Goal: Information Seeking & Learning: Learn about a topic

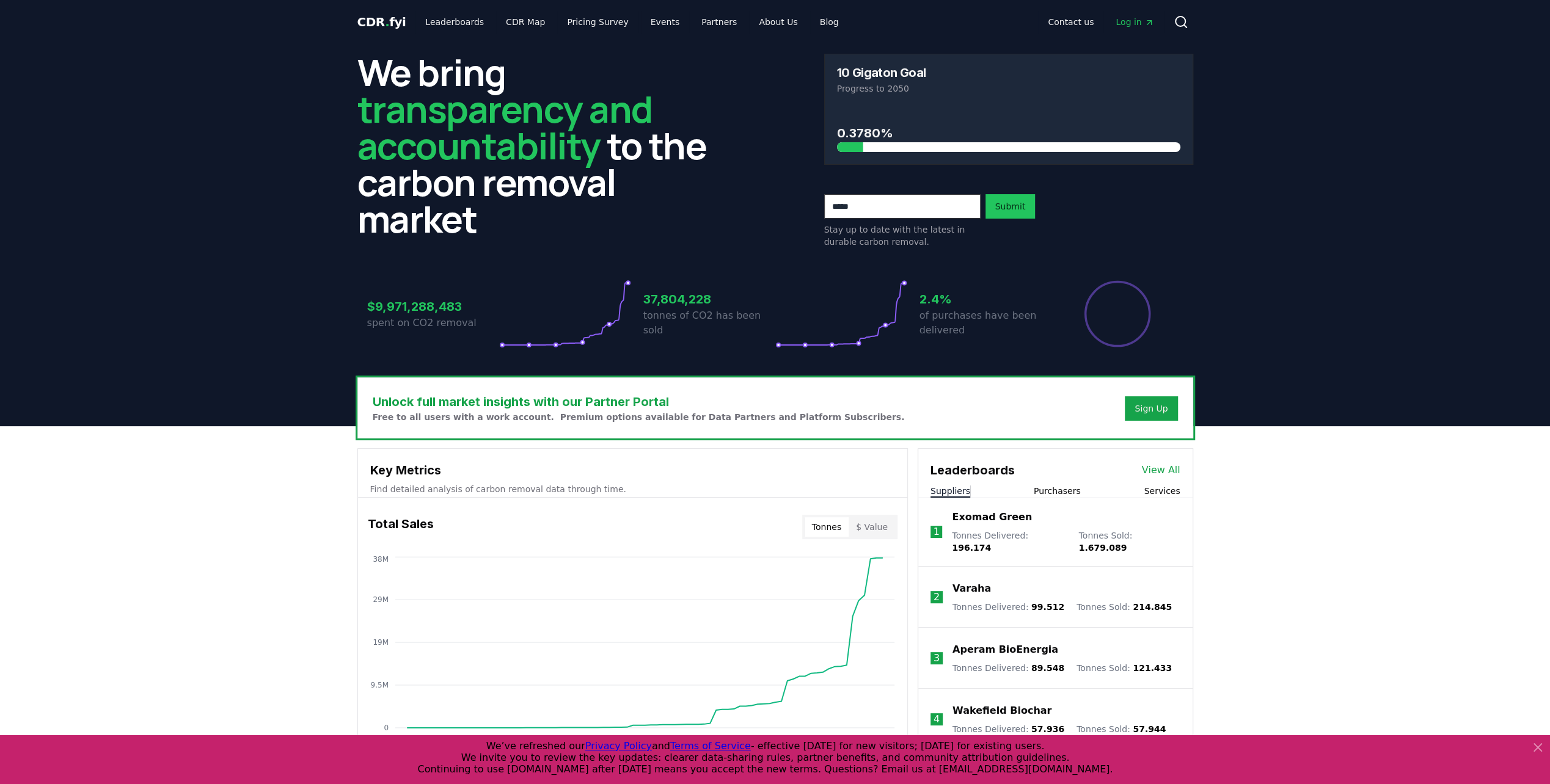
click at [1160, 466] on link "View All" at bounding box center [1161, 470] width 39 height 15
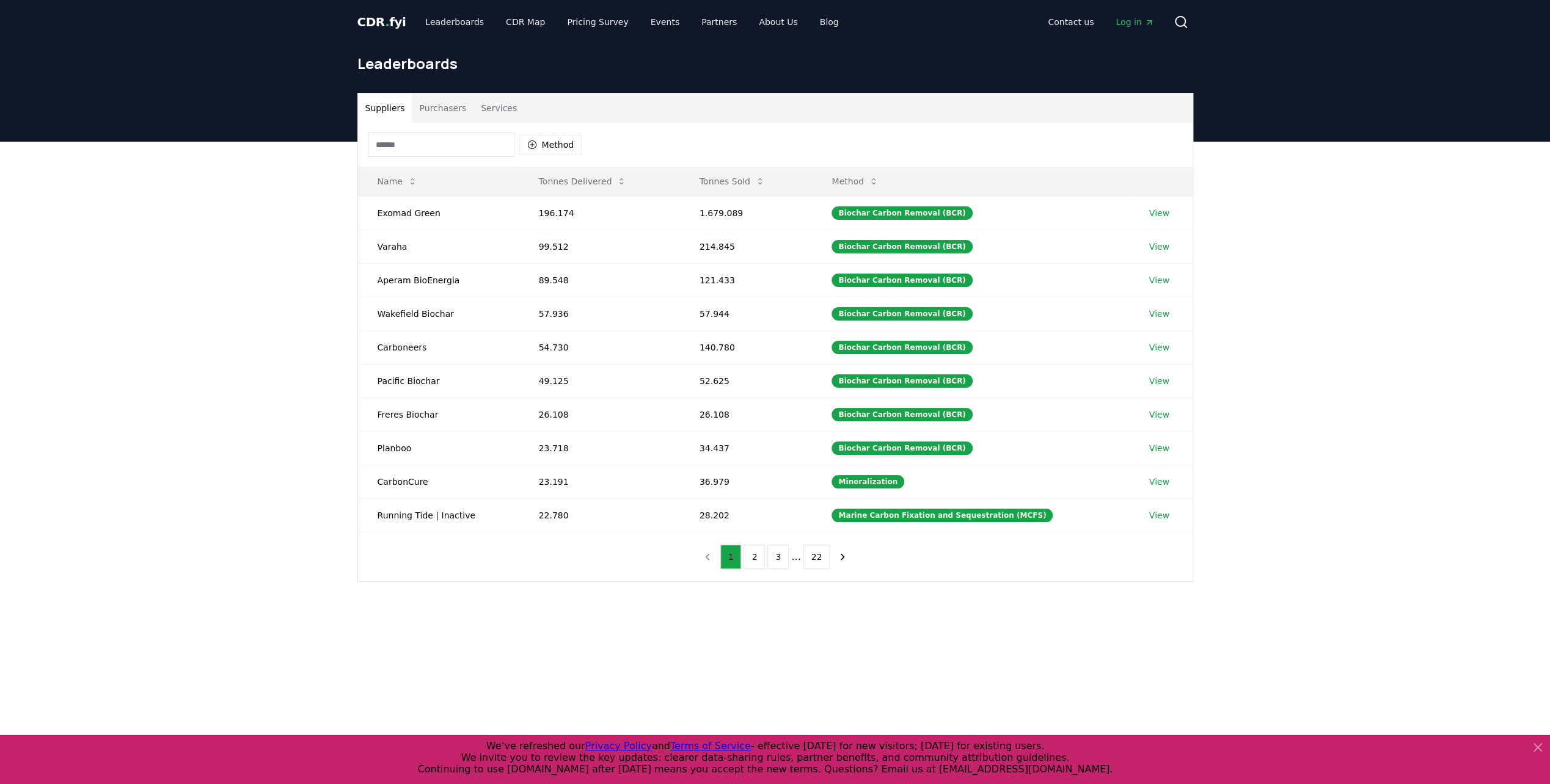
click at [400, 138] on input at bounding box center [441, 144] width 147 height 25
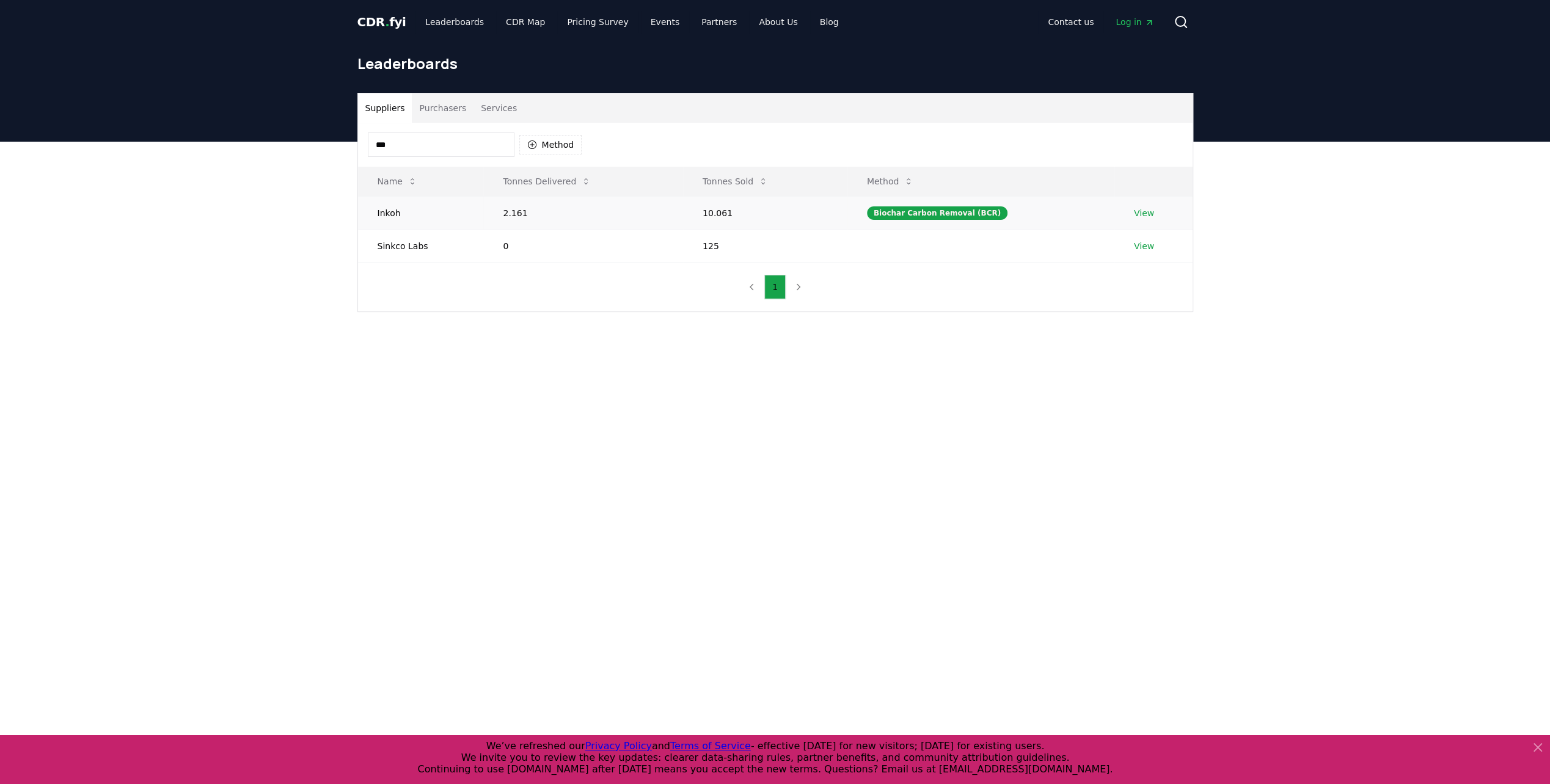
type input "***"
click at [1137, 212] on link "View" at bounding box center [1144, 212] width 20 height 12
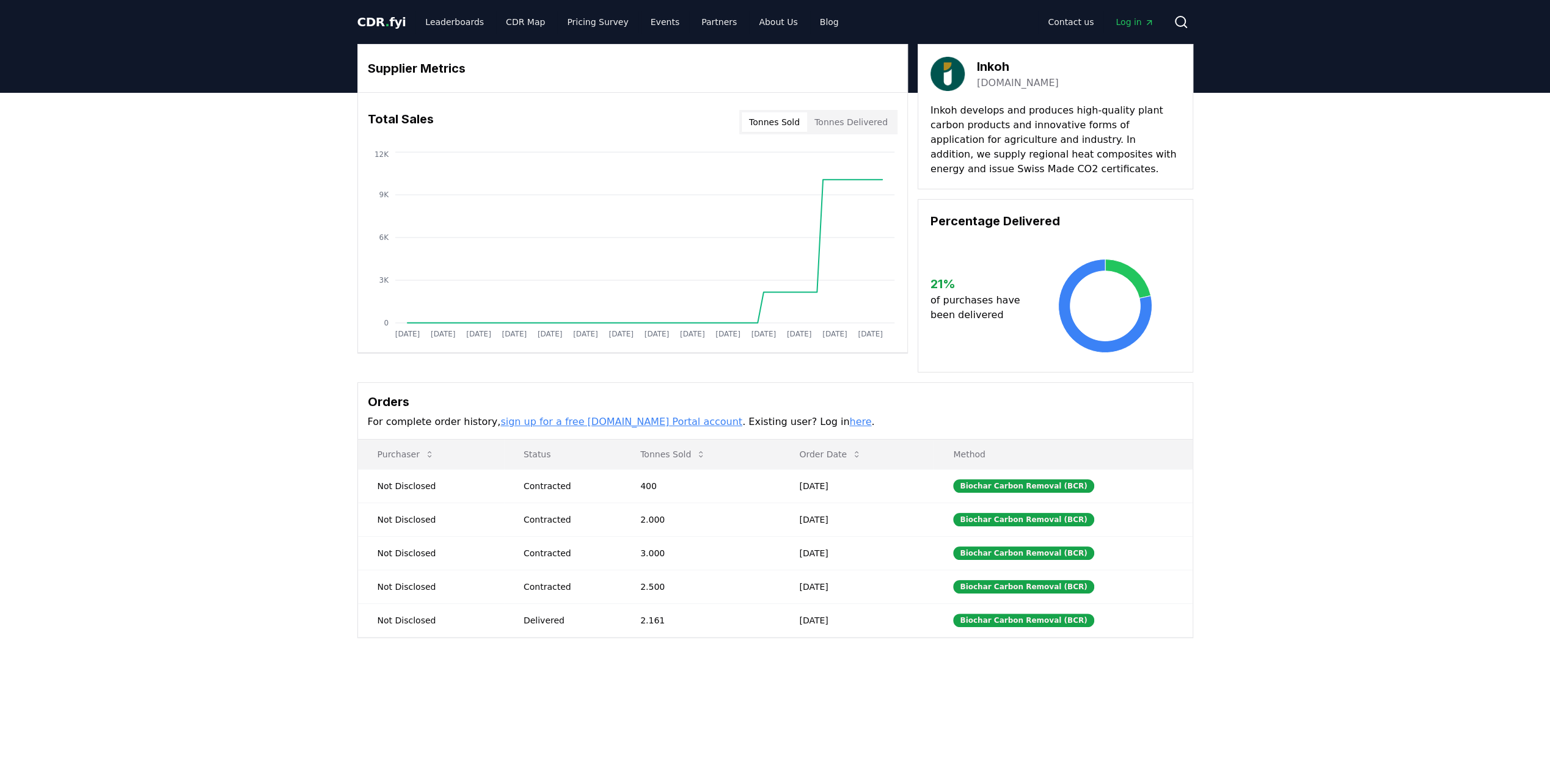
click at [763, 121] on button "Tonnes Sold" at bounding box center [774, 122] width 65 height 20
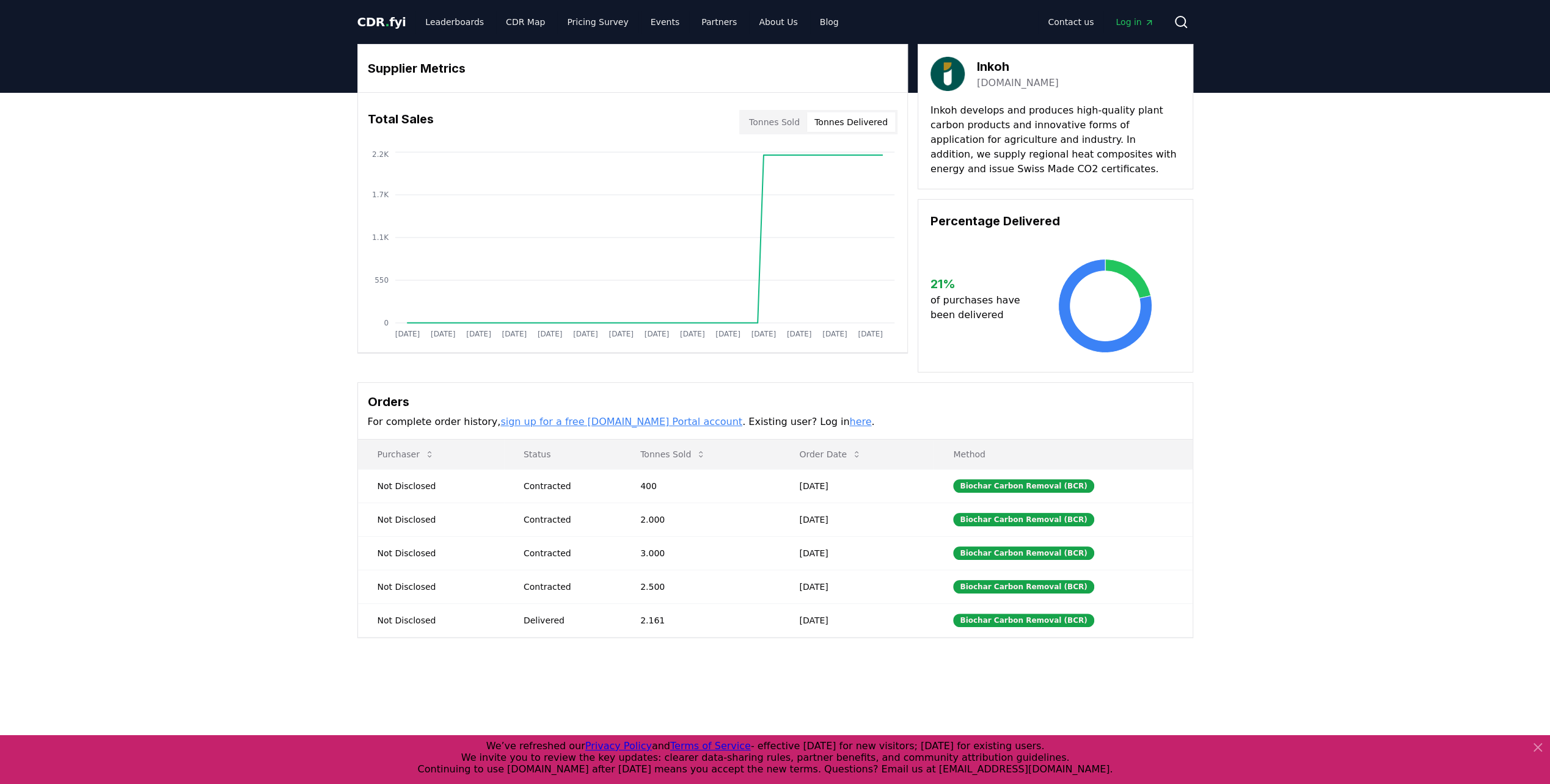
click at [854, 121] on button "Tonnes Delivered" at bounding box center [850, 122] width 88 height 20
click at [766, 117] on button "Tonnes Sold" at bounding box center [774, 122] width 65 height 20
click at [848, 117] on button "Tonnes Delivered" at bounding box center [850, 122] width 88 height 20
click at [777, 117] on button "Tonnes Sold" at bounding box center [774, 122] width 65 height 20
click at [826, 117] on button "Tonnes Delivered" at bounding box center [850, 122] width 88 height 20
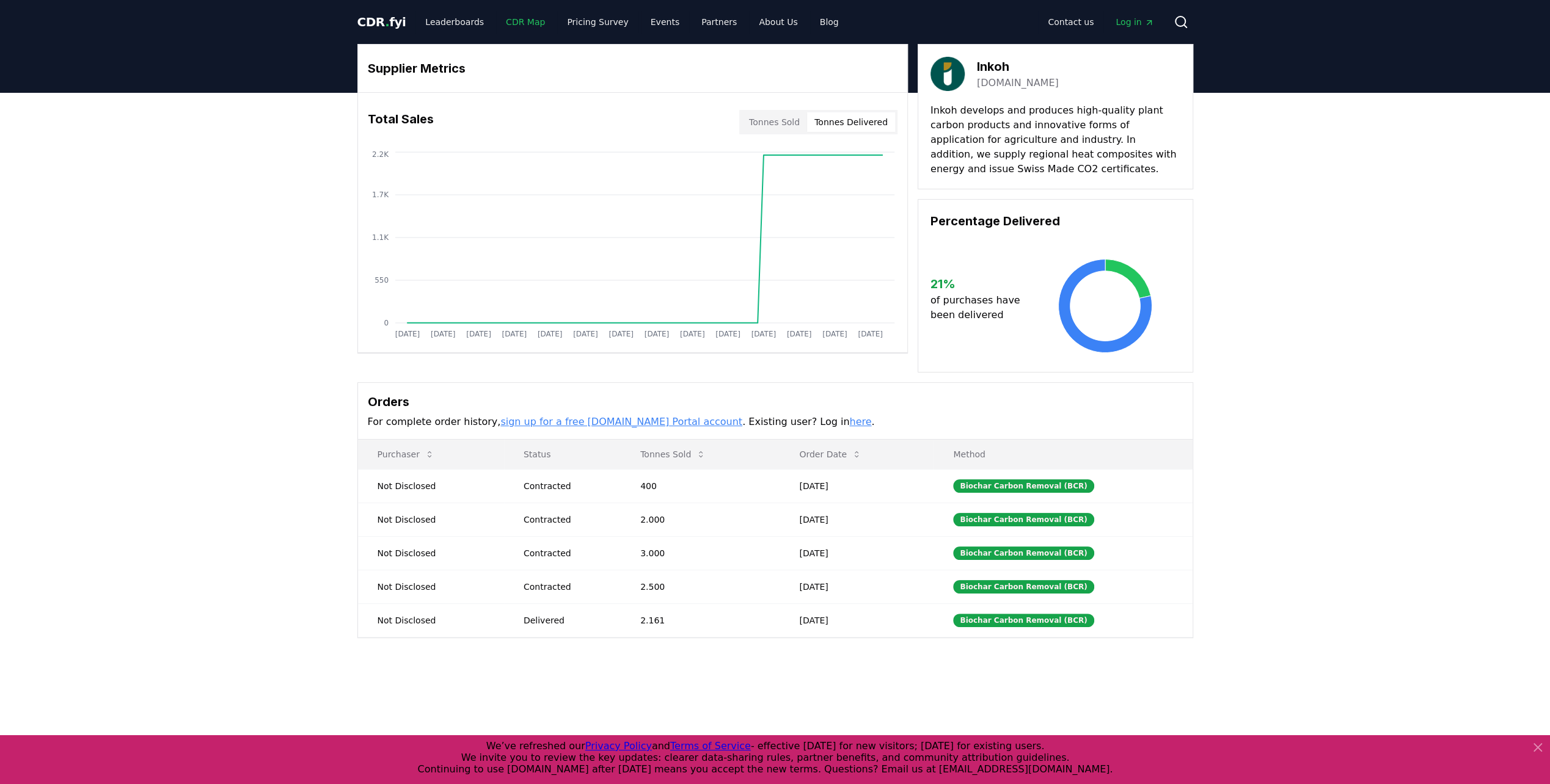
click at [521, 29] on link "CDR Map" at bounding box center [526, 22] width 59 height 22
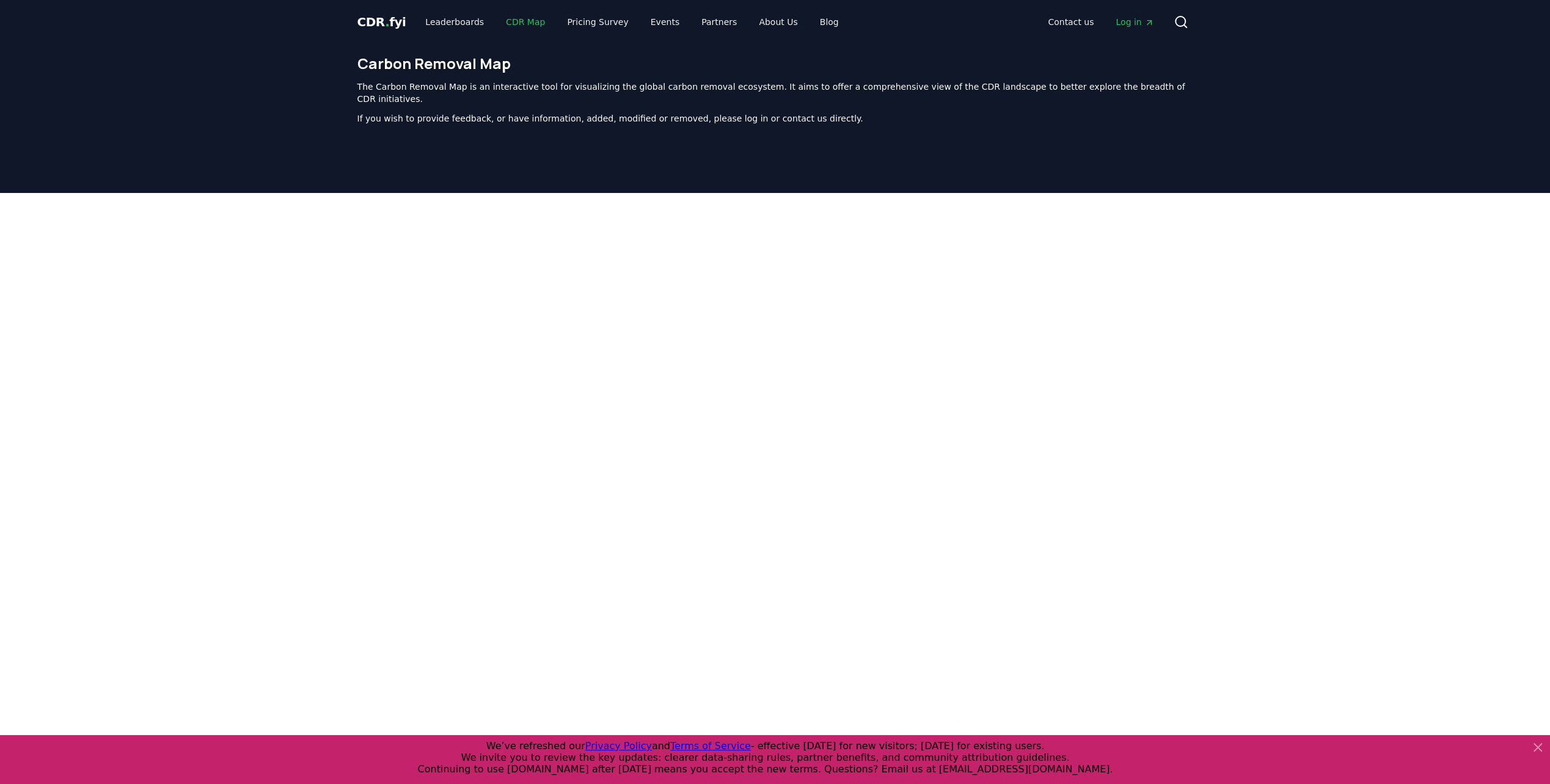
click at [519, 21] on link "CDR Map" at bounding box center [526, 22] width 59 height 22
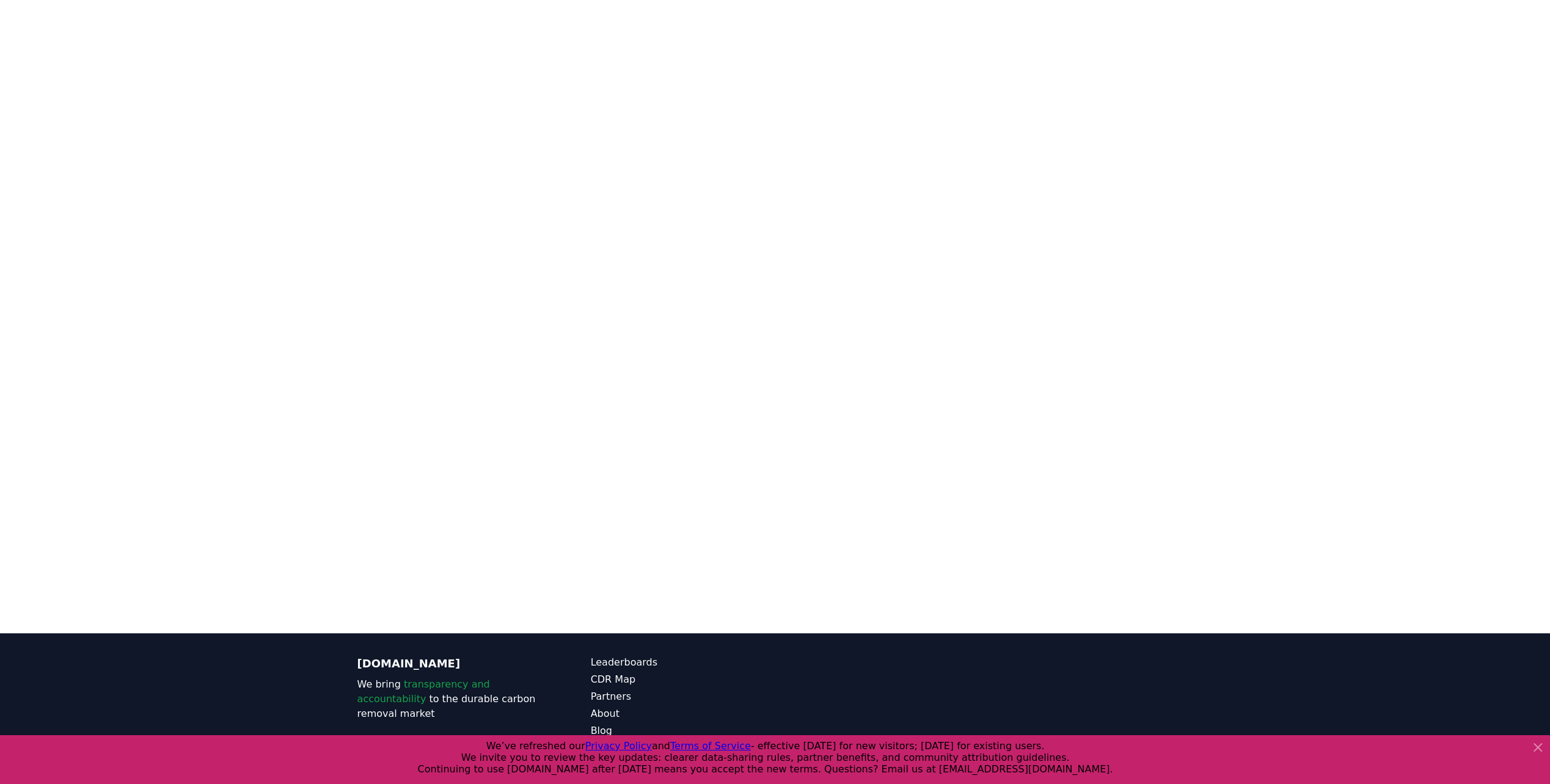
scroll to position [376, 0]
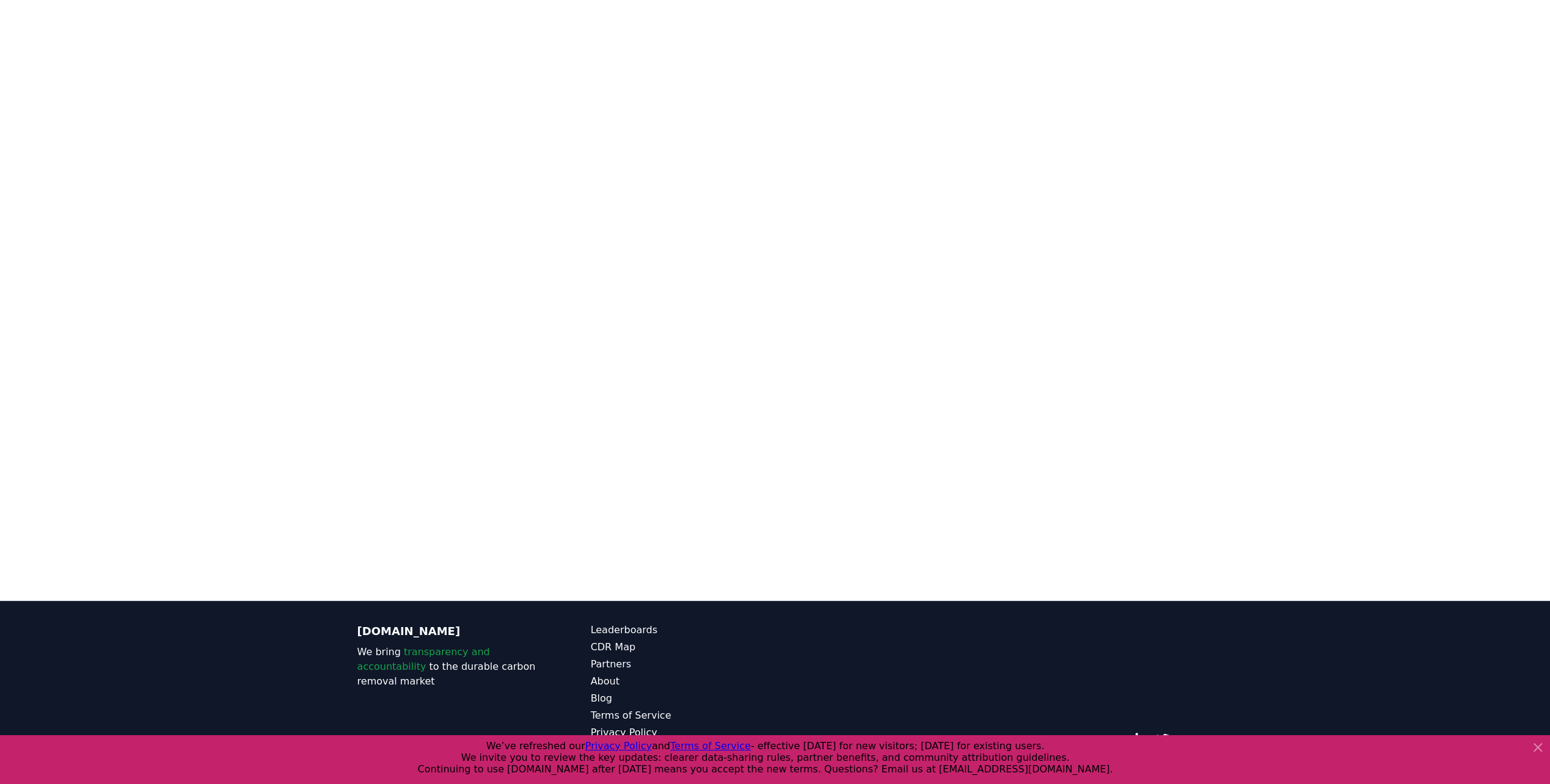
click at [1539, 748] on icon at bounding box center [1537, 747] width 15 height 15
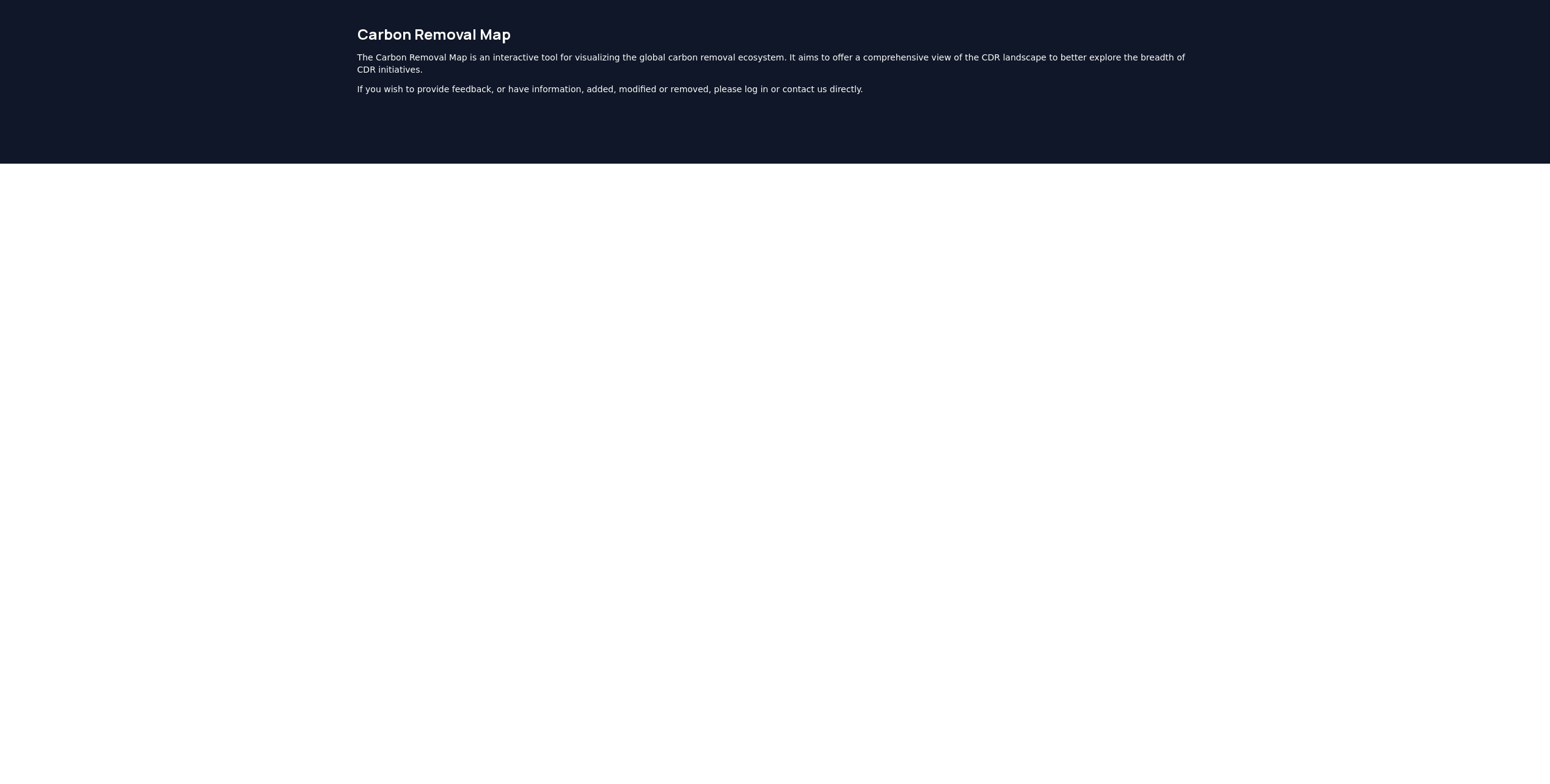
scroll to position [10, 0]
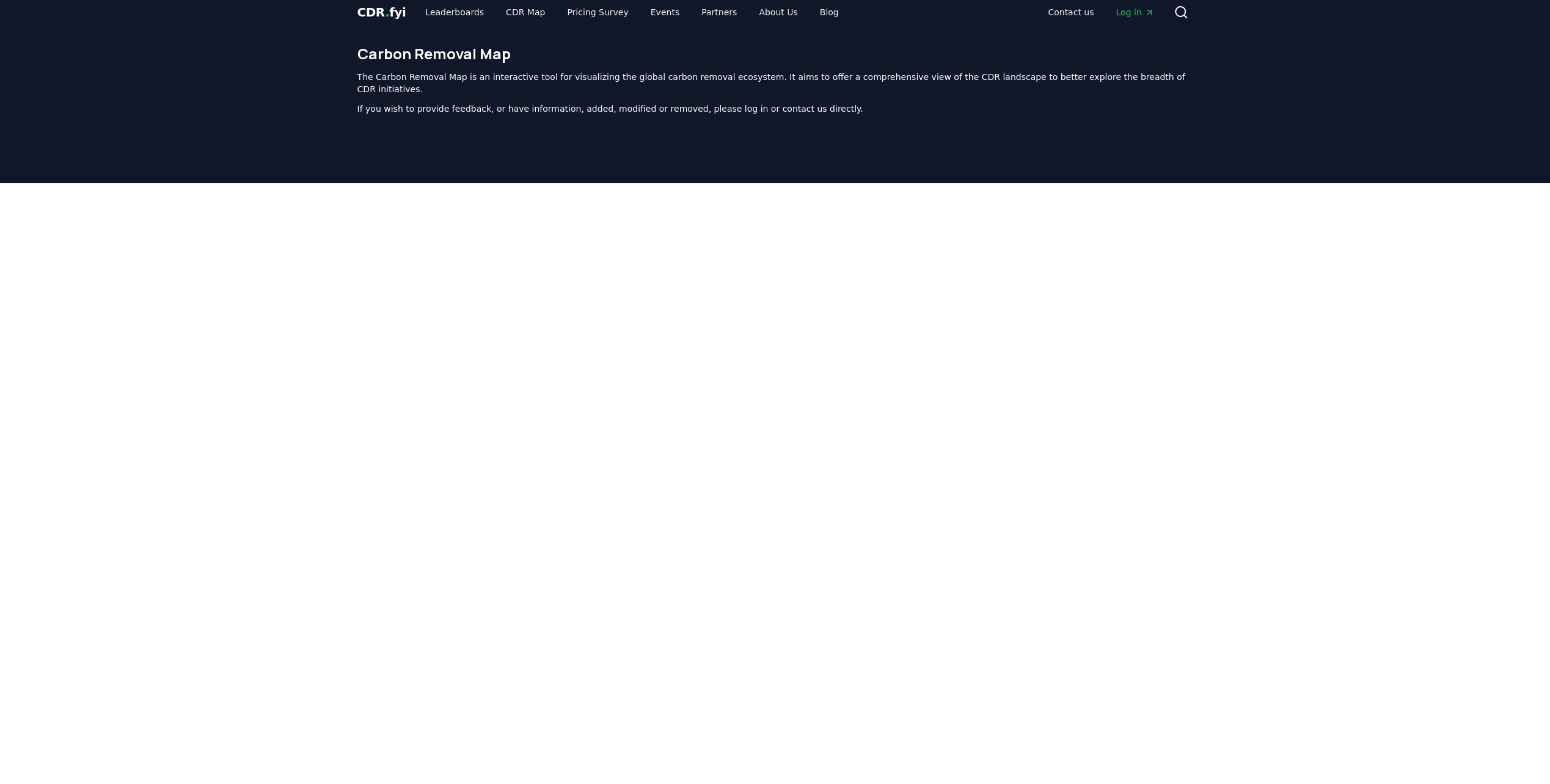
click at [1366, 285] on div at bounding box center [775, 488] width 1550 height 611
click at [451, 7] on link "Leaderboards" at bounding box center [454, 12] width 78 height 22
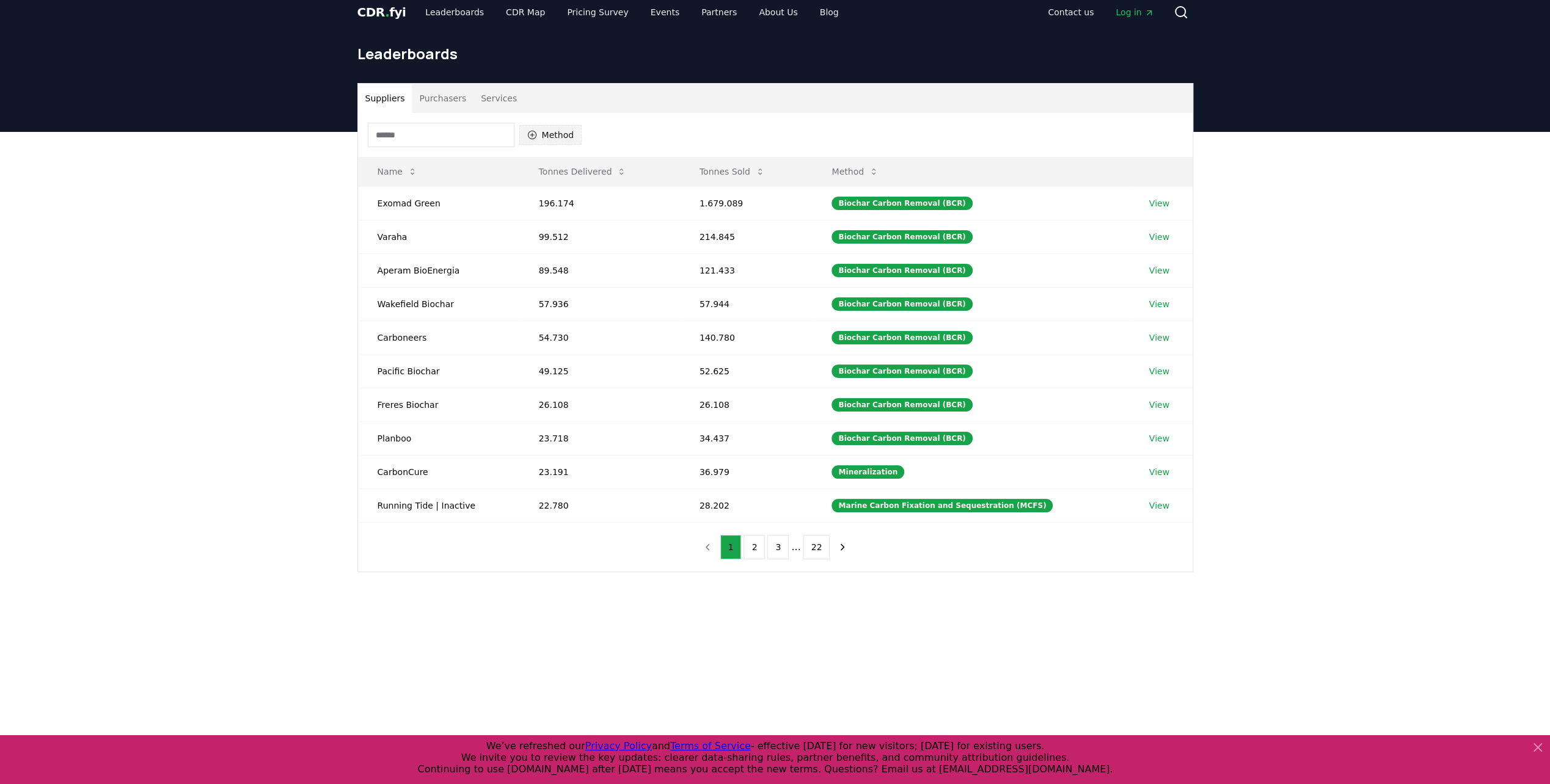
click at [539, 137] on button "Method" at bounding box center [551, 135] width 63 height 20
click at [570, 7] on link "Pricing Survey" at bounding box center [597, 12] width 81 height 22
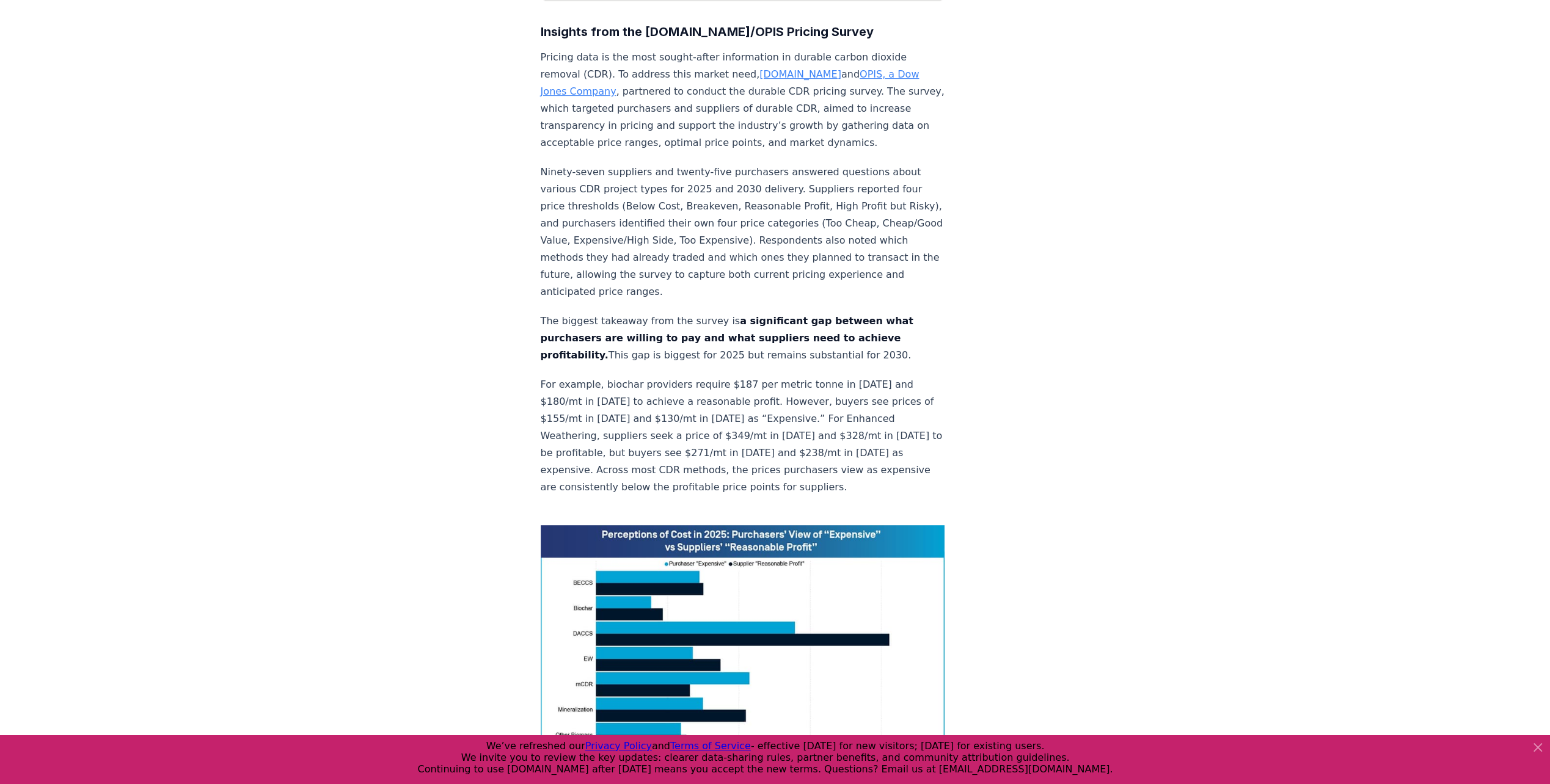
scroll to position [437, 0]
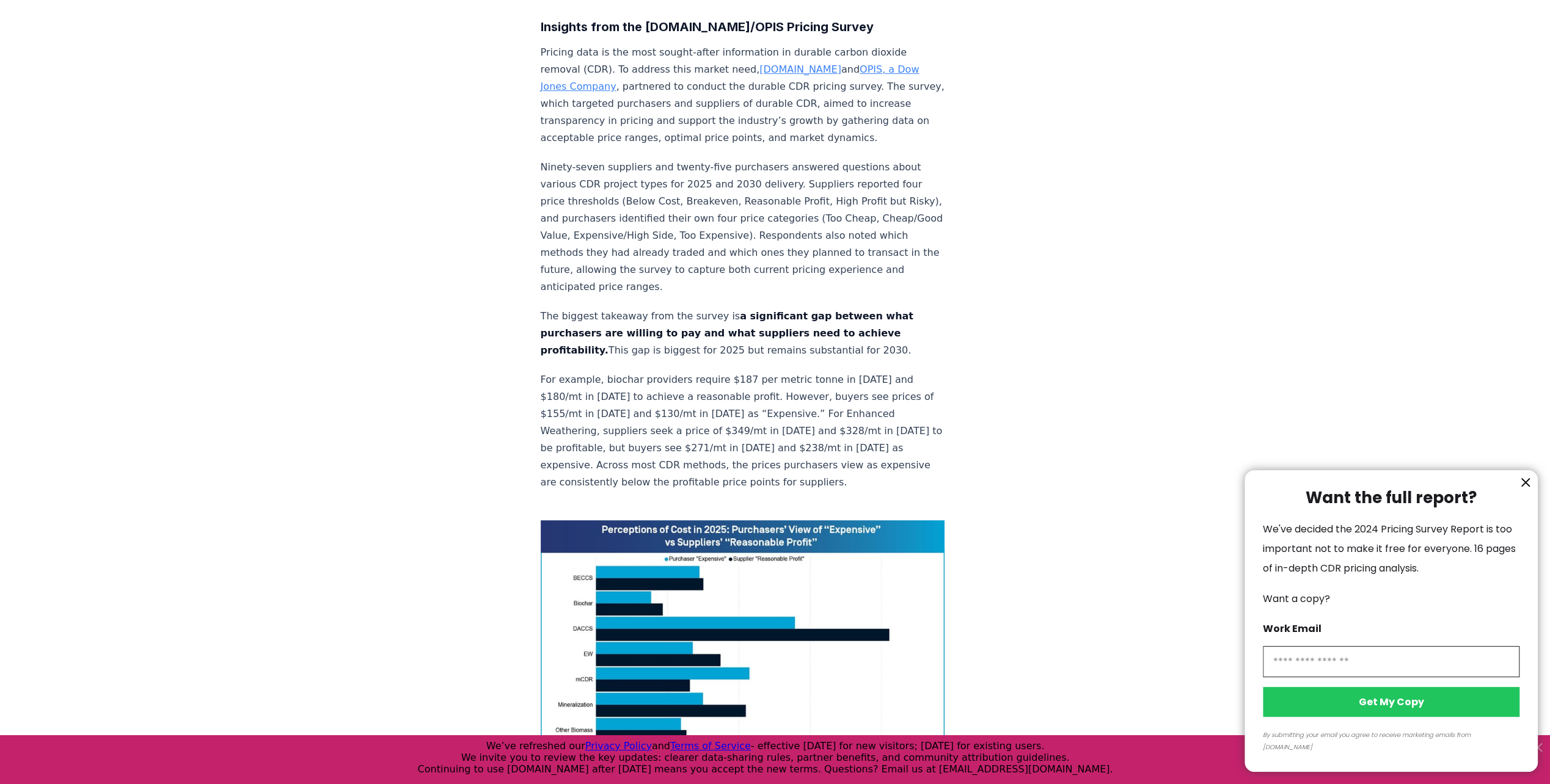
click at [1524, 486] on icon "information" at bounding box center [1525, 482] width 7 height 7
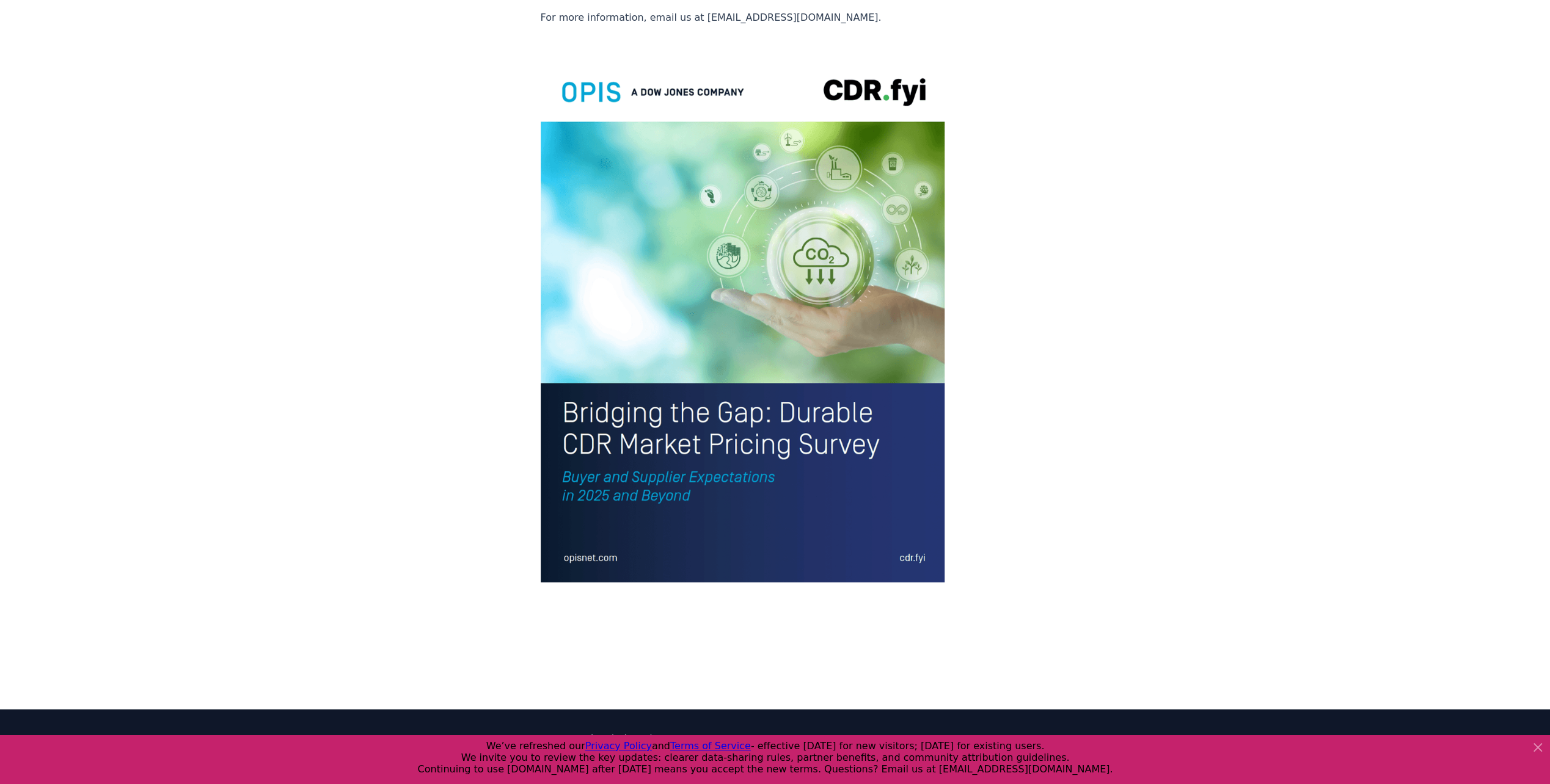
scroll to position [2451, 0]
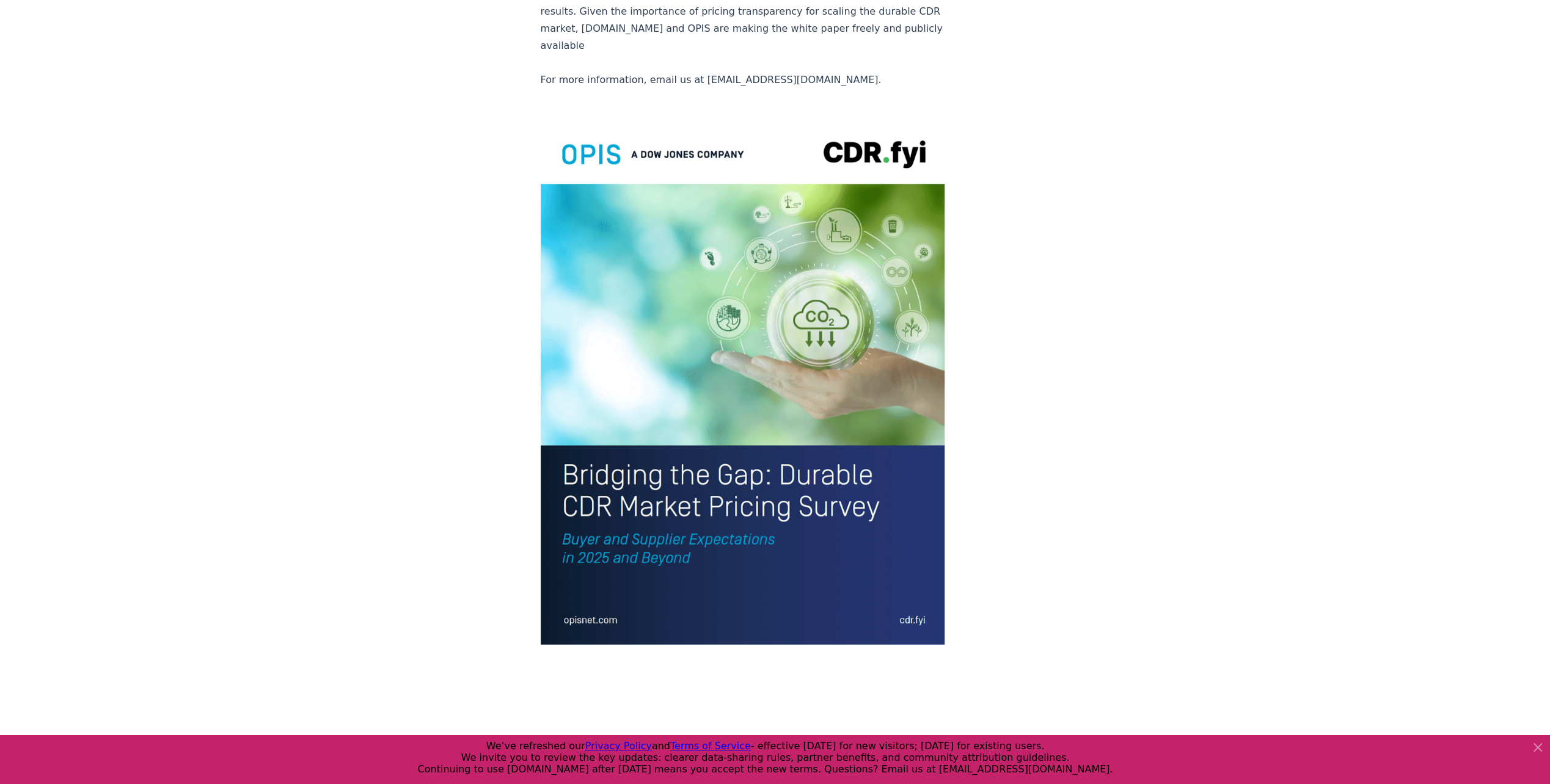
click at [684, 271] on img at bounding box center [743, 381] width 404 height 527
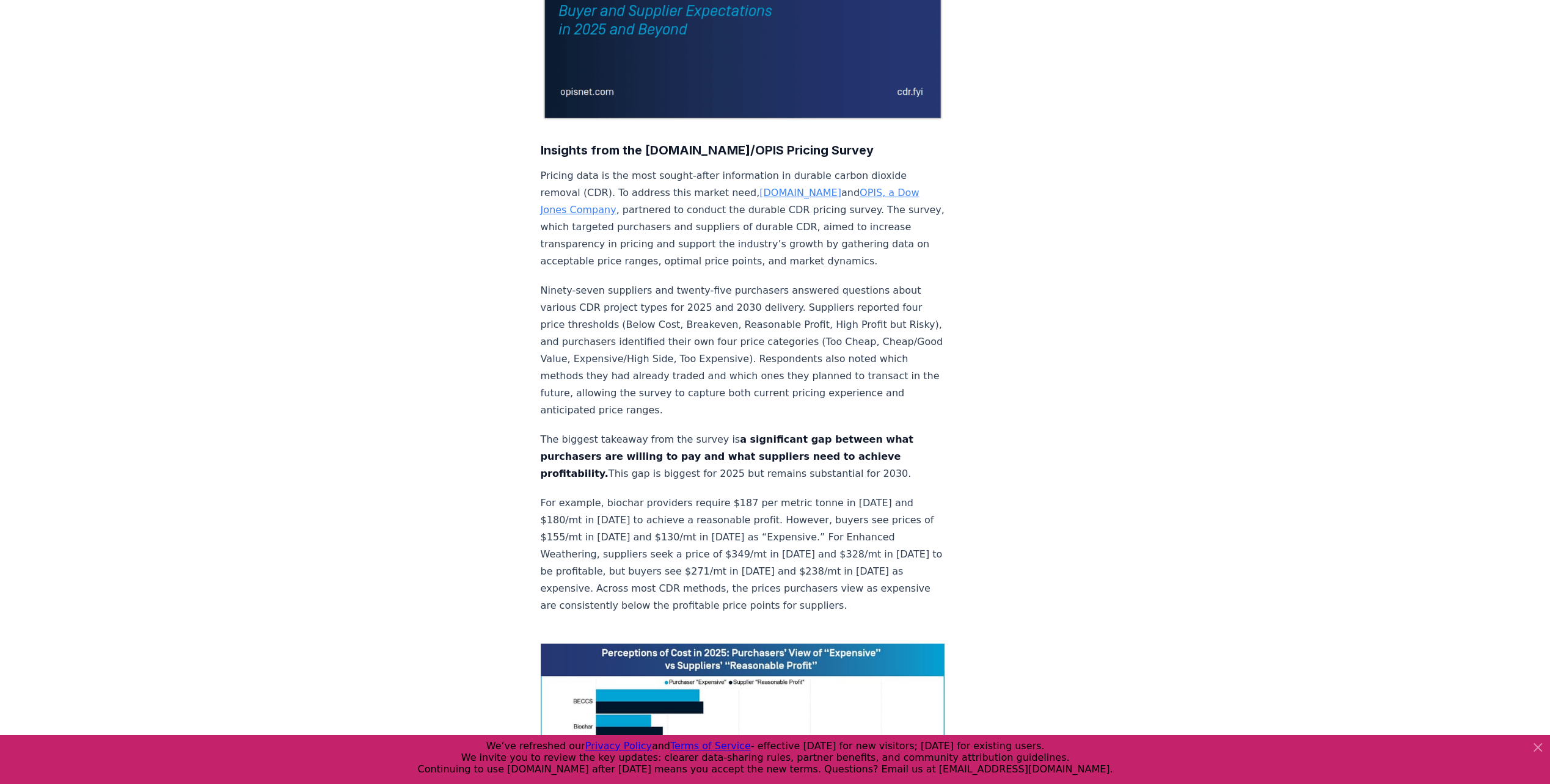
scroll to position [0, 0]
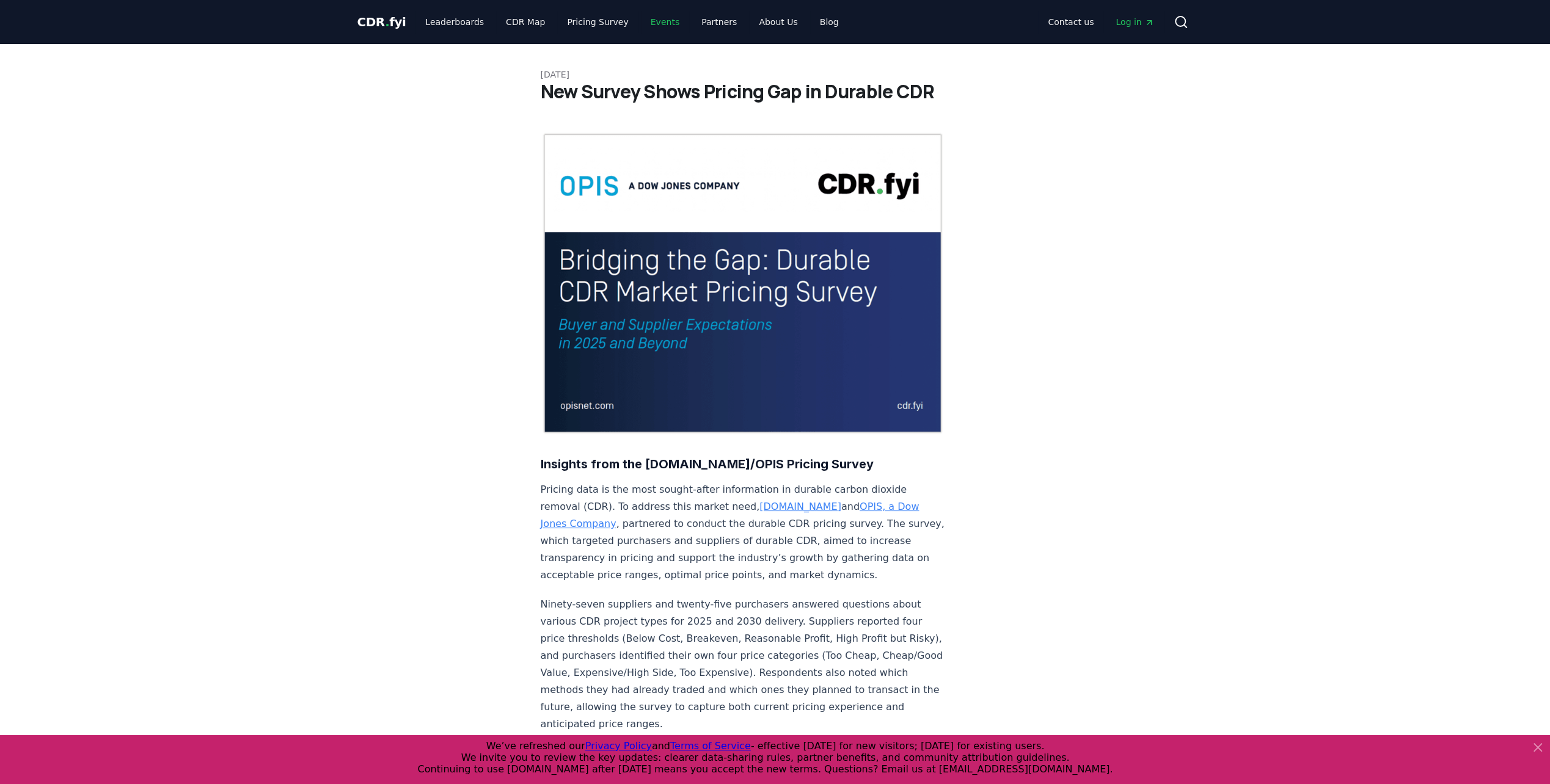
click at [654, 23] on link "Events" at bounding box center [664, 22] width 48 height 22
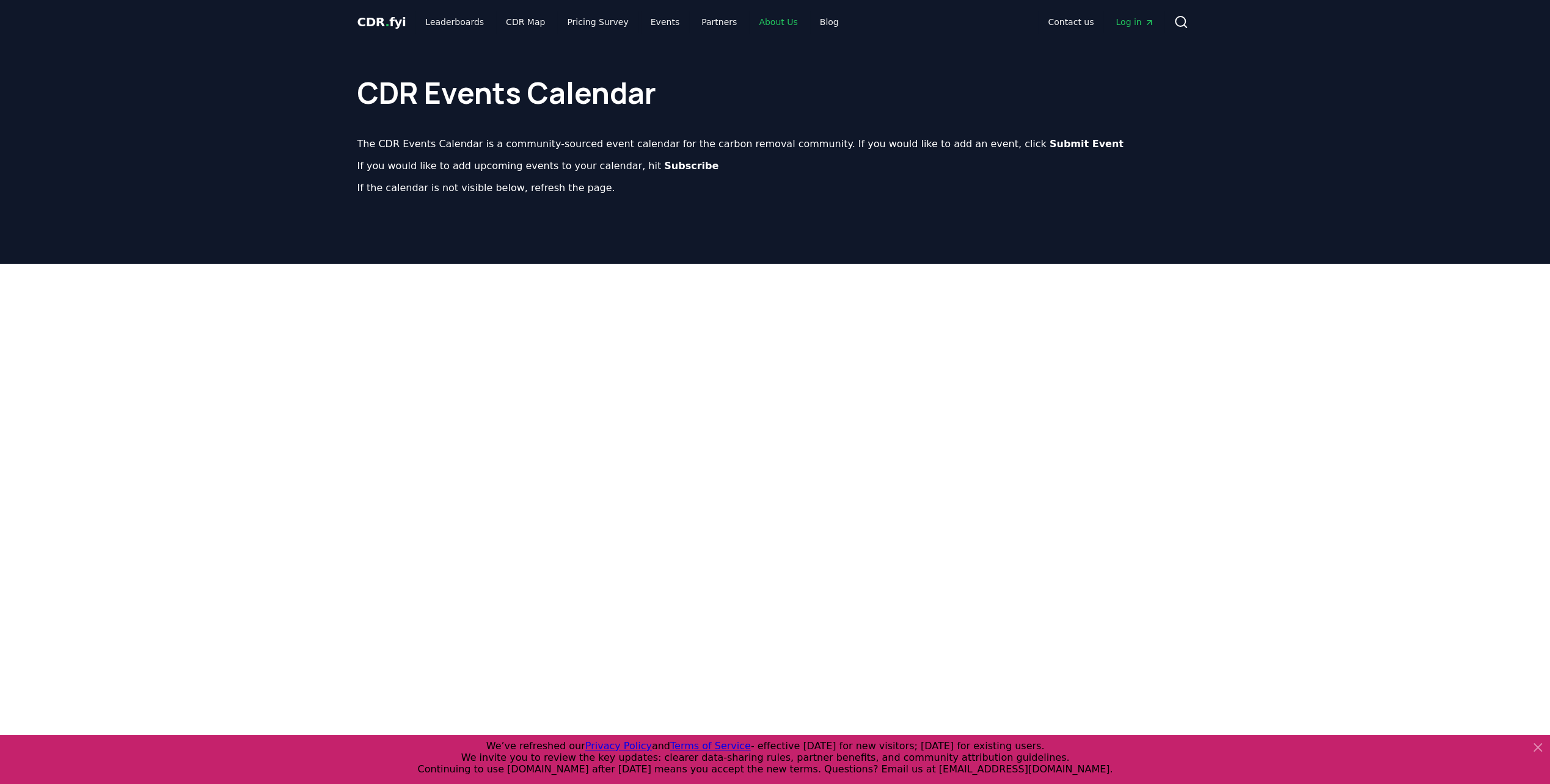
click at [750, 25] on link "About Us" at bounding box center [777, 22] width 58 height 22
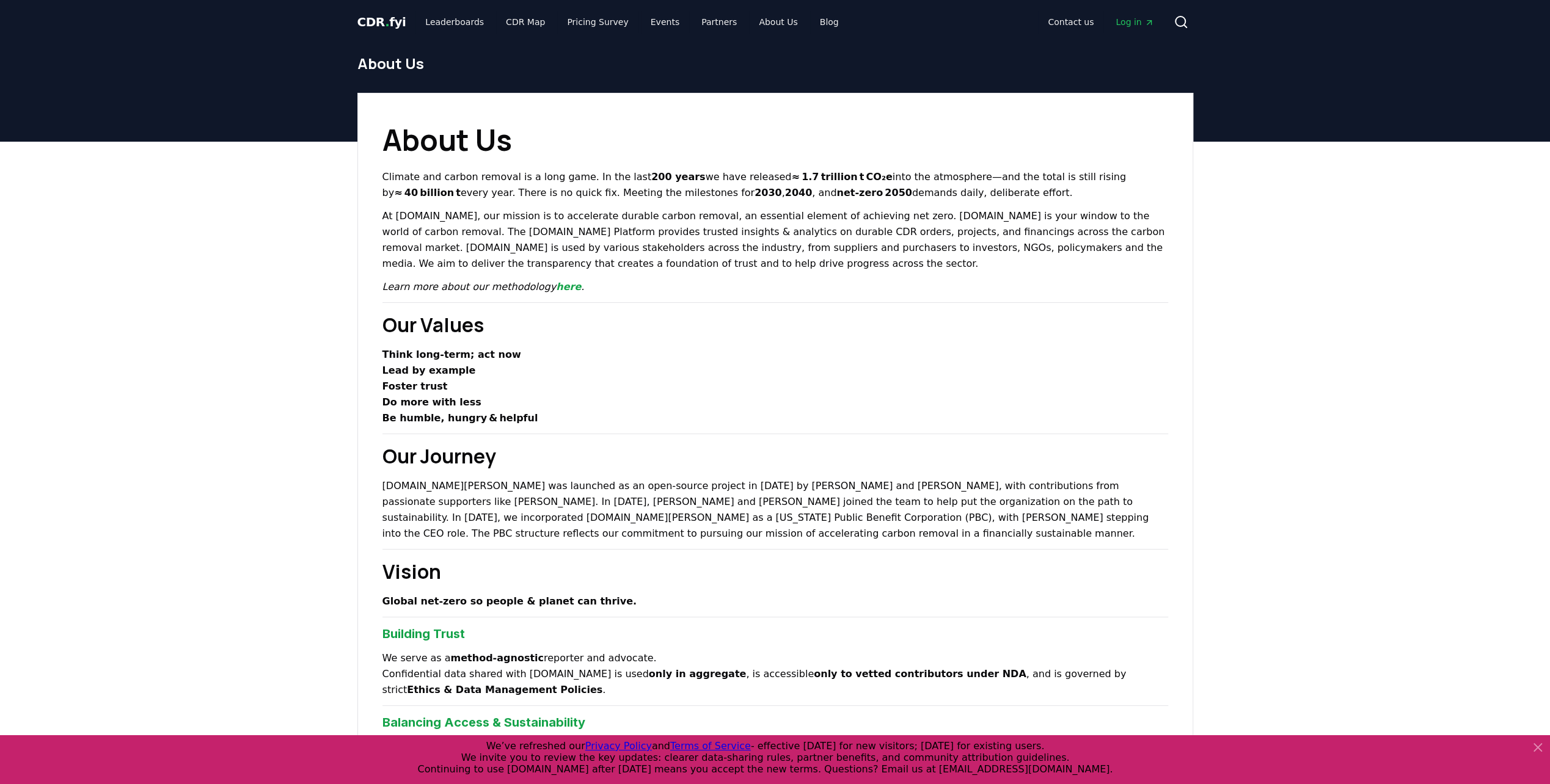
drag, startPoint x: 666, startPoint y: 327, endPoint x: 636, endPoint y: 7, distance: 321.4
click at [453, 17] on link "Leaderboards" at bounding box center [454, 22] width 78 height 22
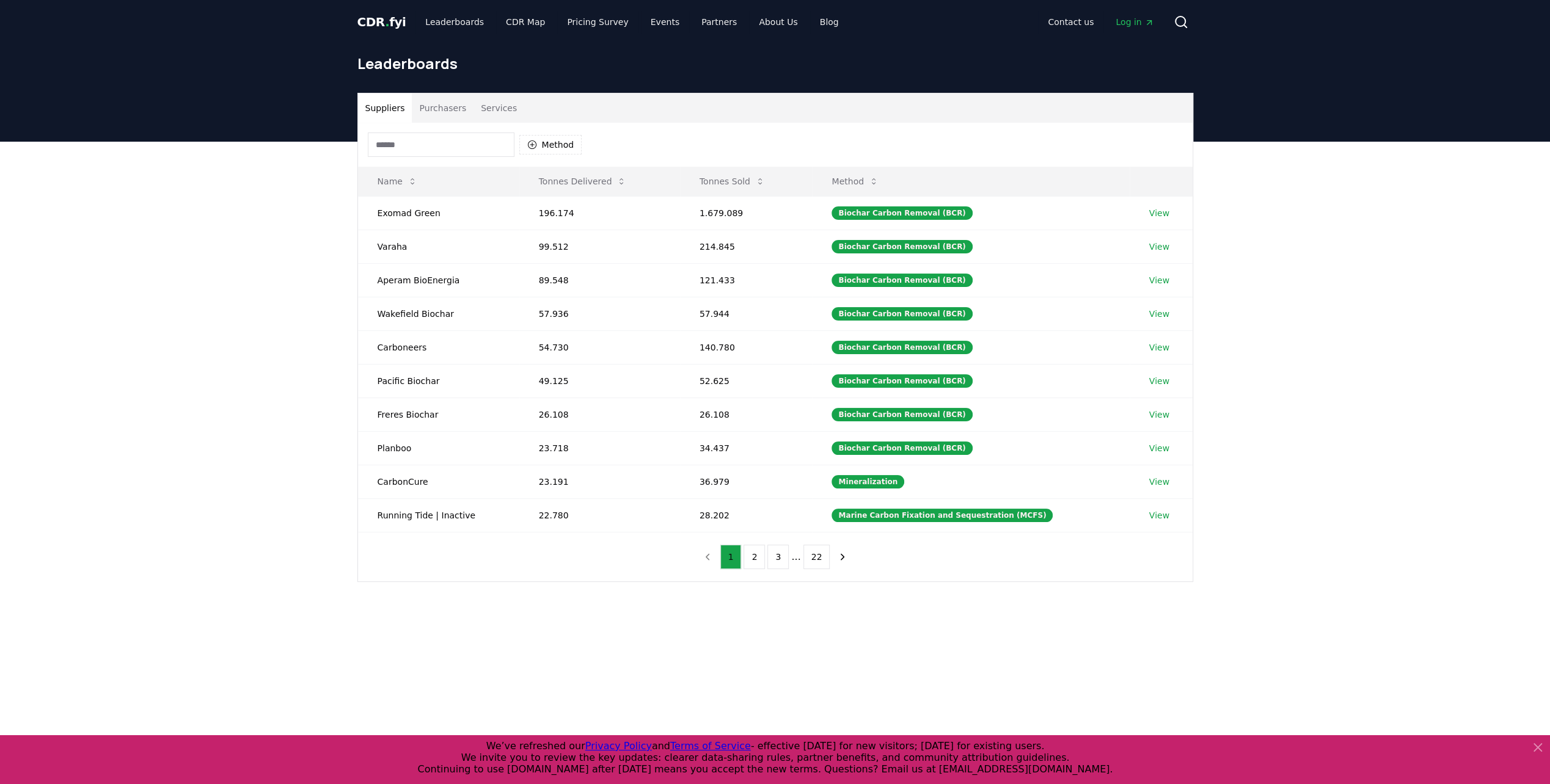
click at [498, 102] on button "Services" at bounding box center [499, 108] width 51 height 29
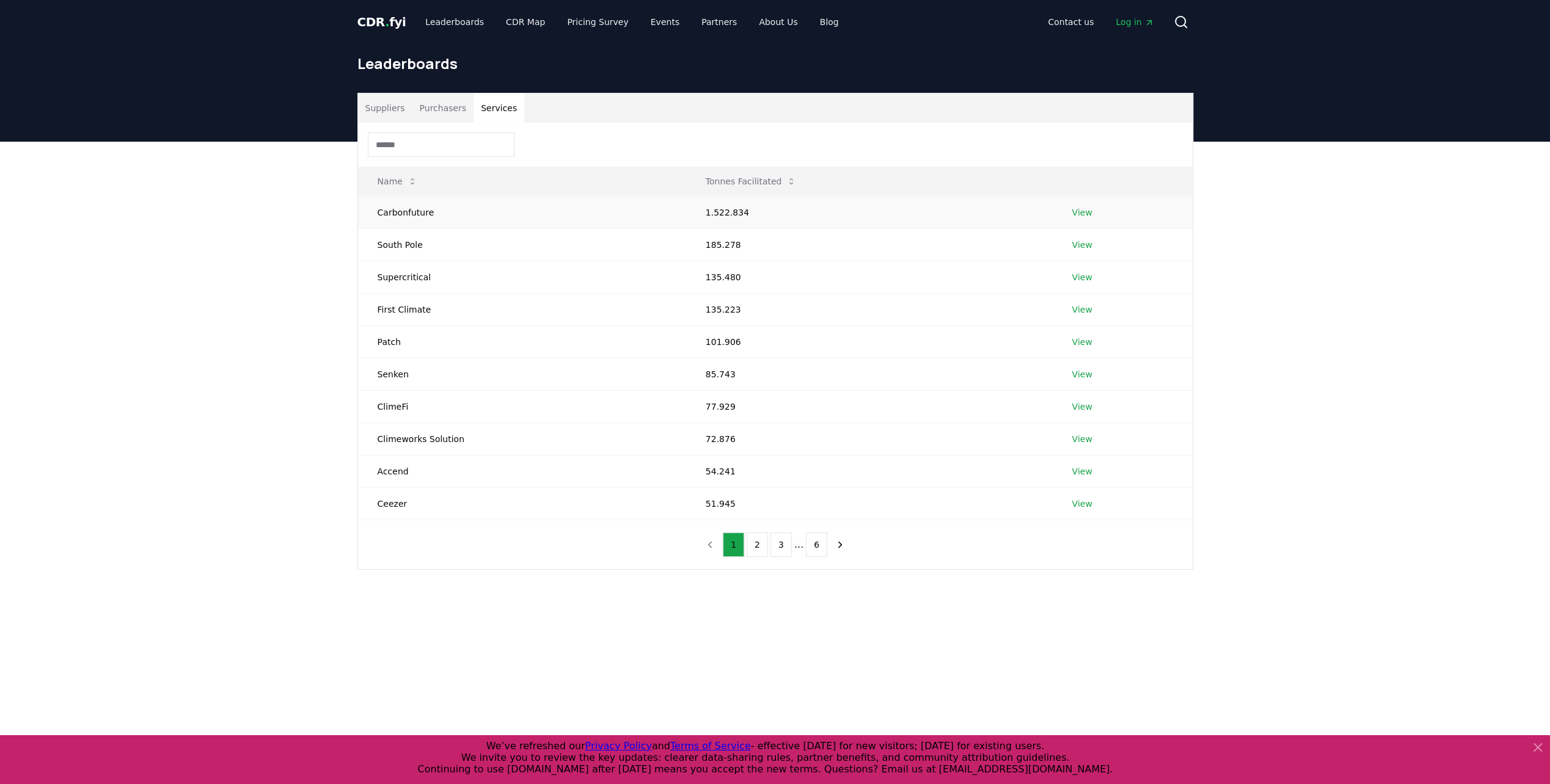
click at [1081, 210] on link "View" at bounding box center [1081, 212] width 20 height 12
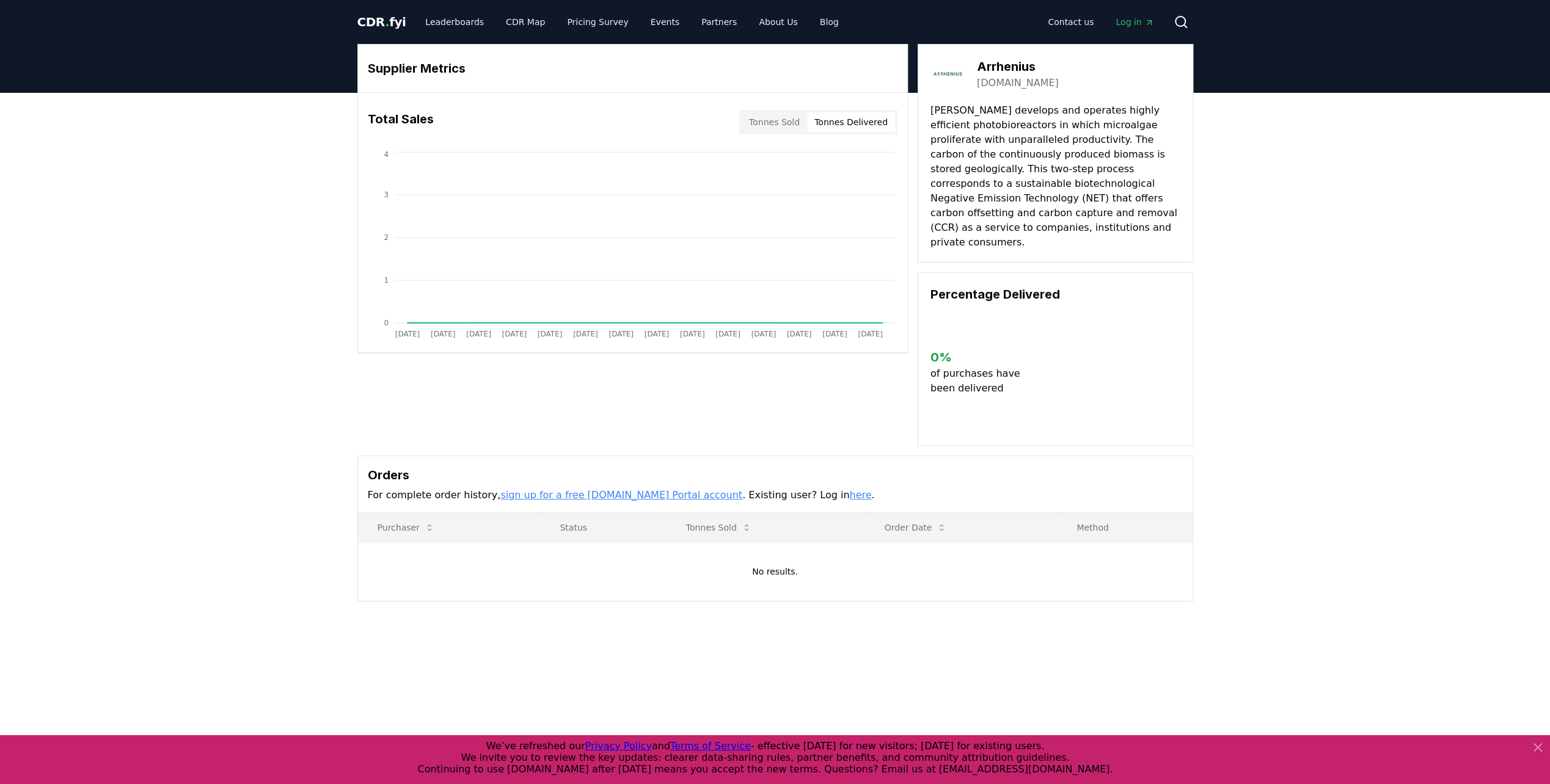
click at [881, 117] on button "Tonnes Delivered" at bounding box center [850, 122] width 88 height 20
click at [766, 127] on button "Tonnes Sold" at bounding box center [774, 122] width 65 height 20
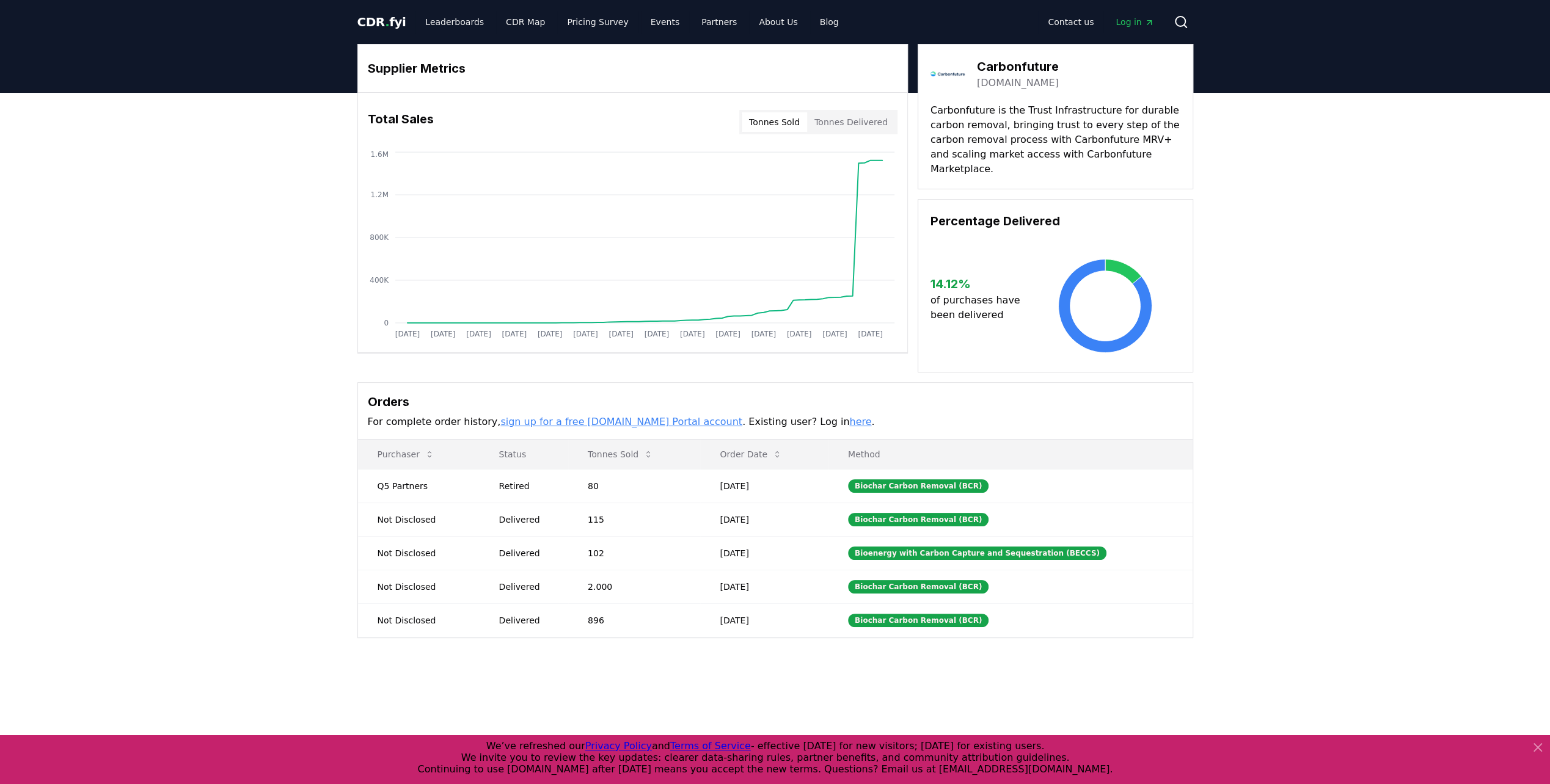
click at [1015, 81] on link "[DOMAIN_NAME]" at bounding box center [1017, 83] width 82 height 15
click at [425, 27] on link "Leaderboards" at bounding box center [454, 22] width 78 height 22
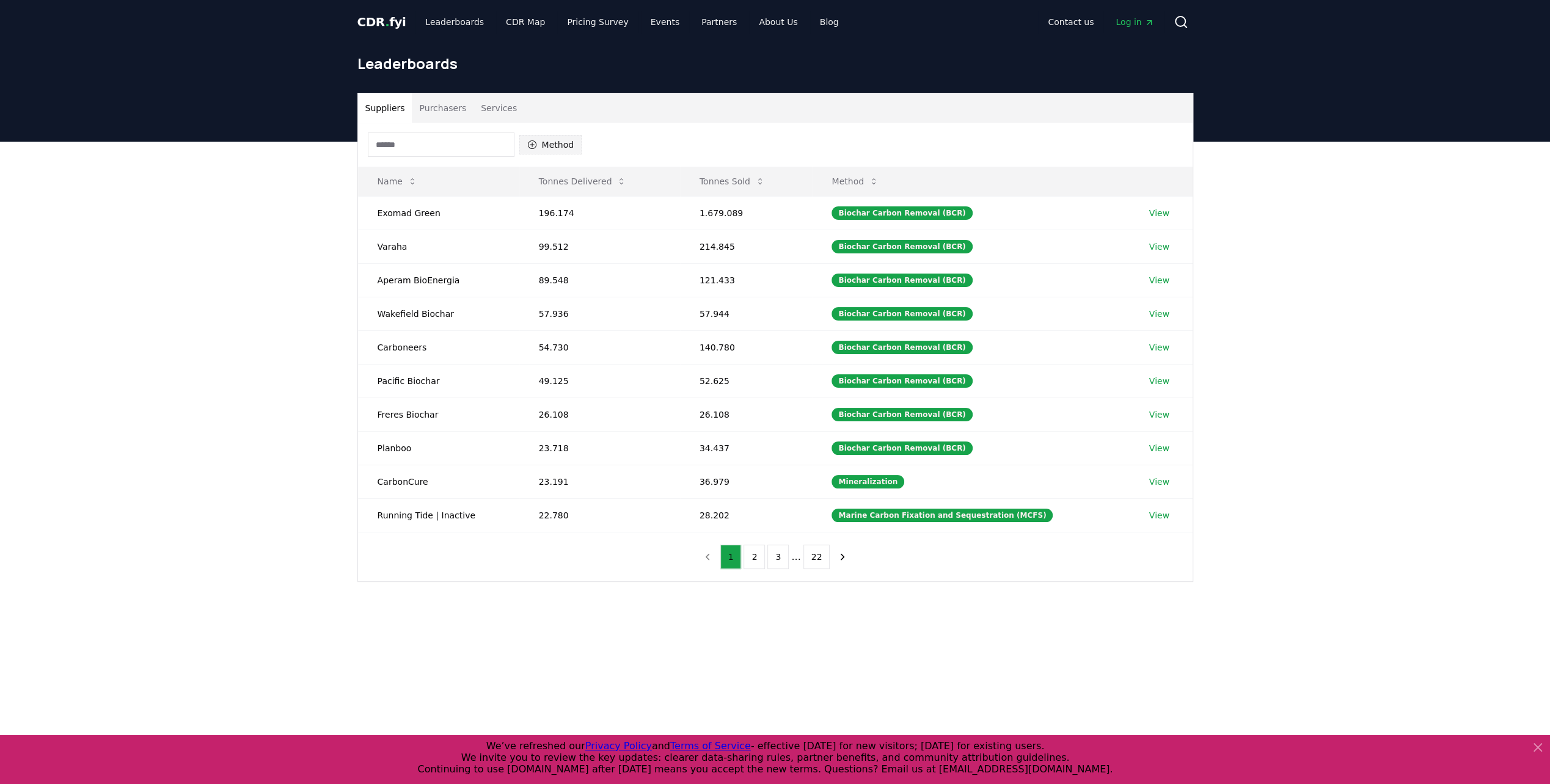
click at [546, 144] on button "Method" at bounding box center [551, 144] width 63 height 20
click at [556, 273] on span "Biomass Geological Sequestration" at bounding box center [584, 271] width 86 height 25
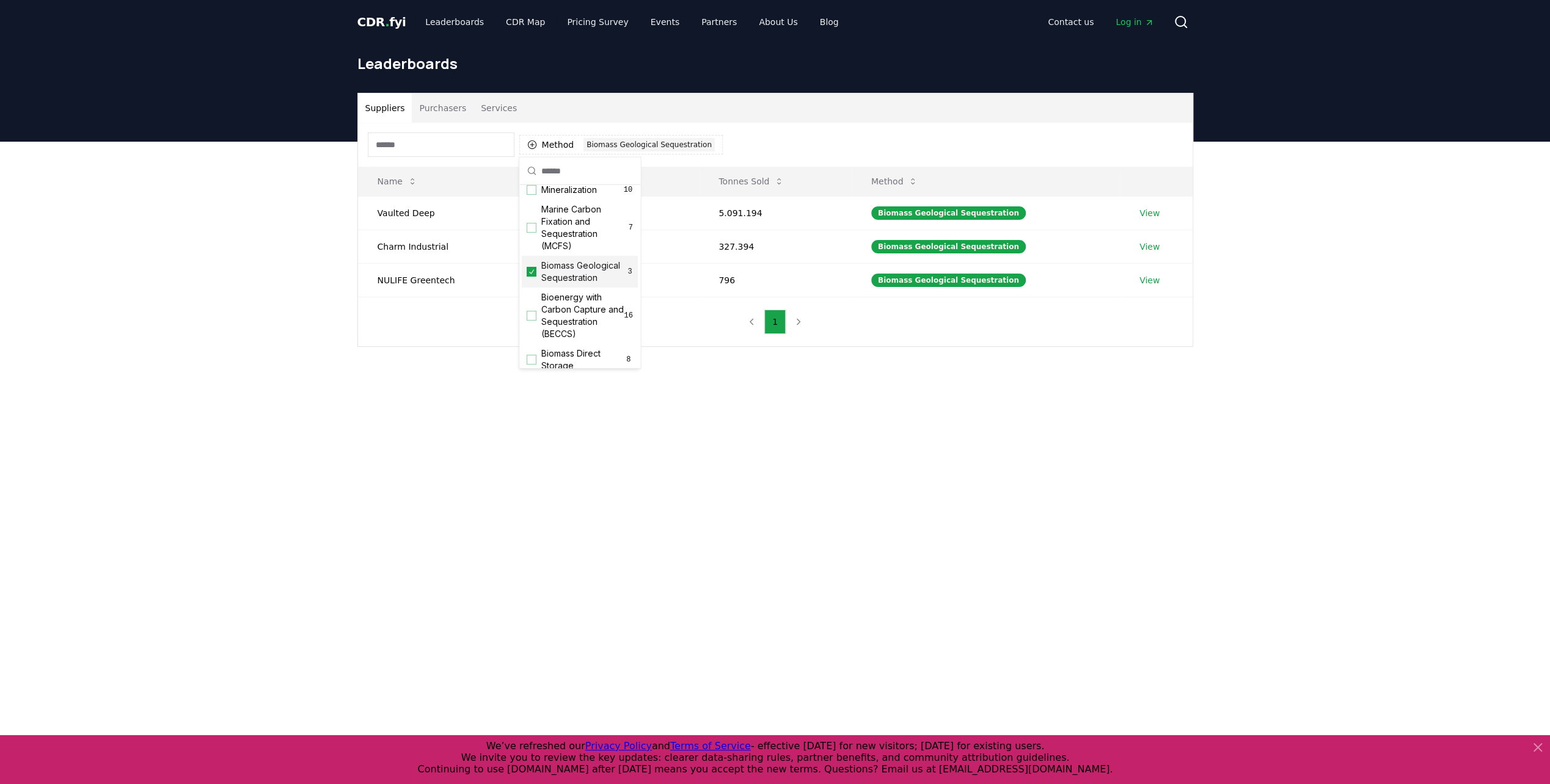
click at [593, 276] on span "Biomass Geological Sequestration" at bounding box center [584, 271] width 86 height 25
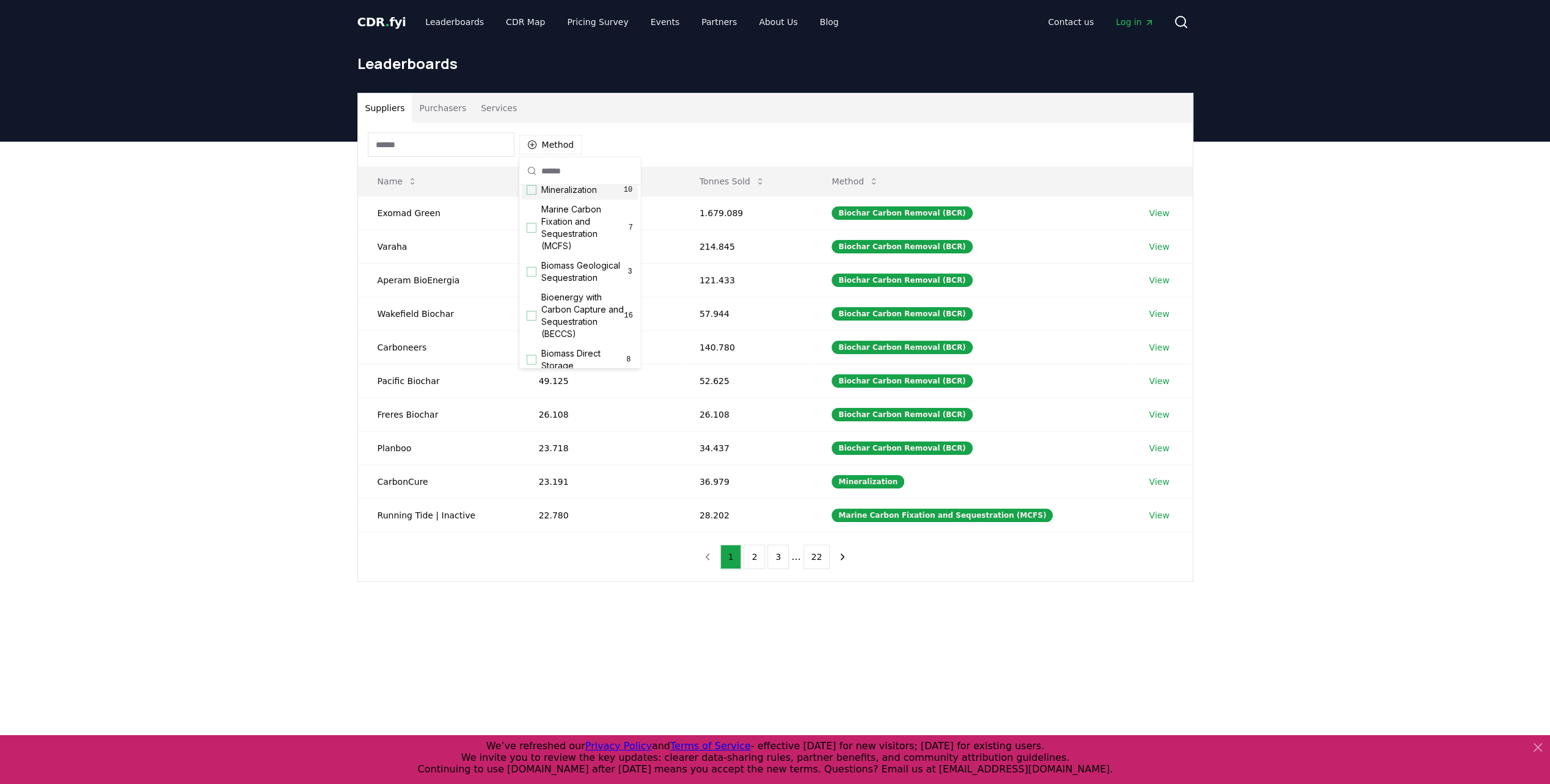
click at [631, 97] on div "Suppliers Purchasers Services" at bounding box center [775, 108] width 834 height 29
click at [524, 27] on link "CDR Map" at bounding box center [526, 22] width 59 height 22
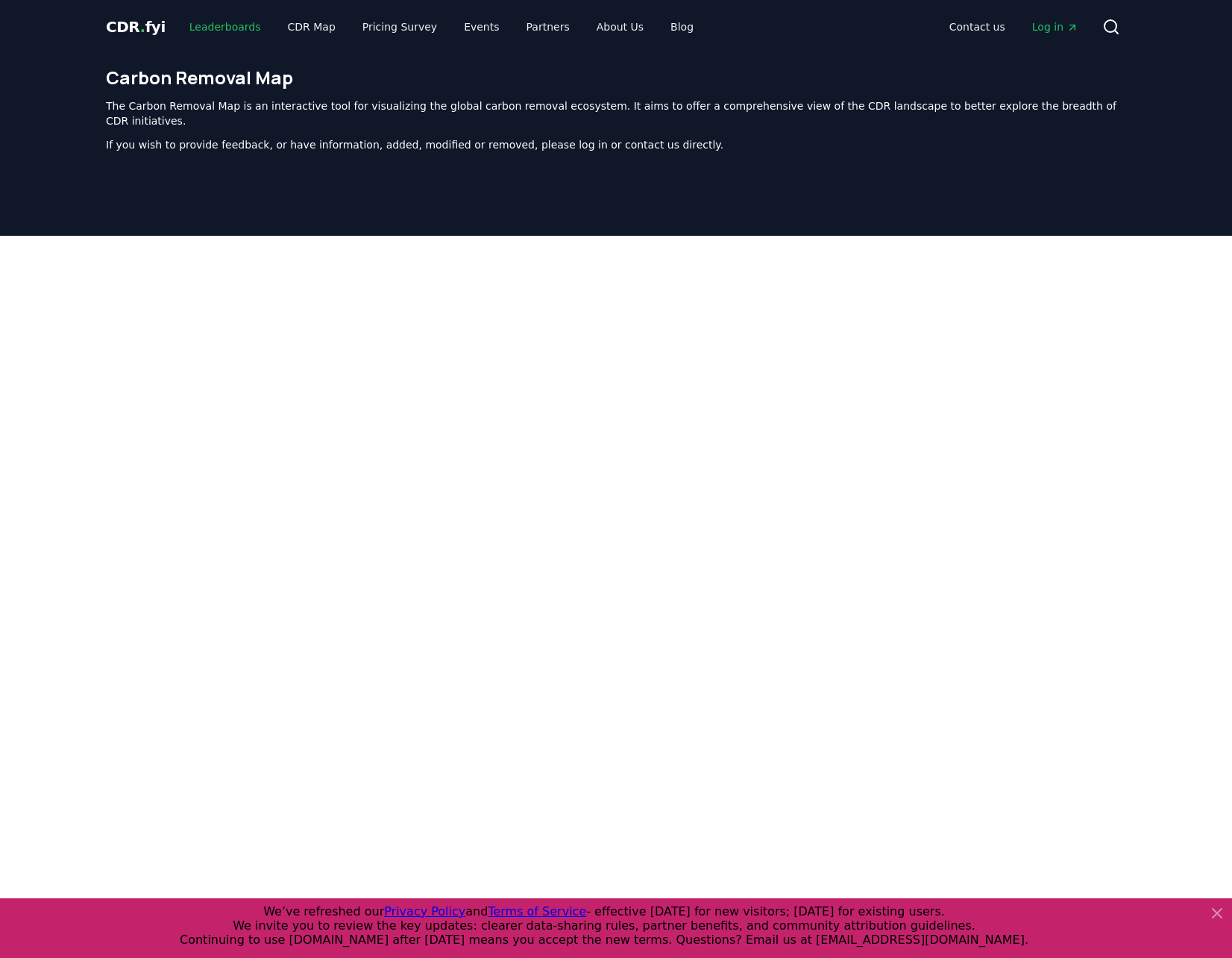
click at [228, 26] on link "Leaderboards" at bounding box center [224, 27] width 95 height 27
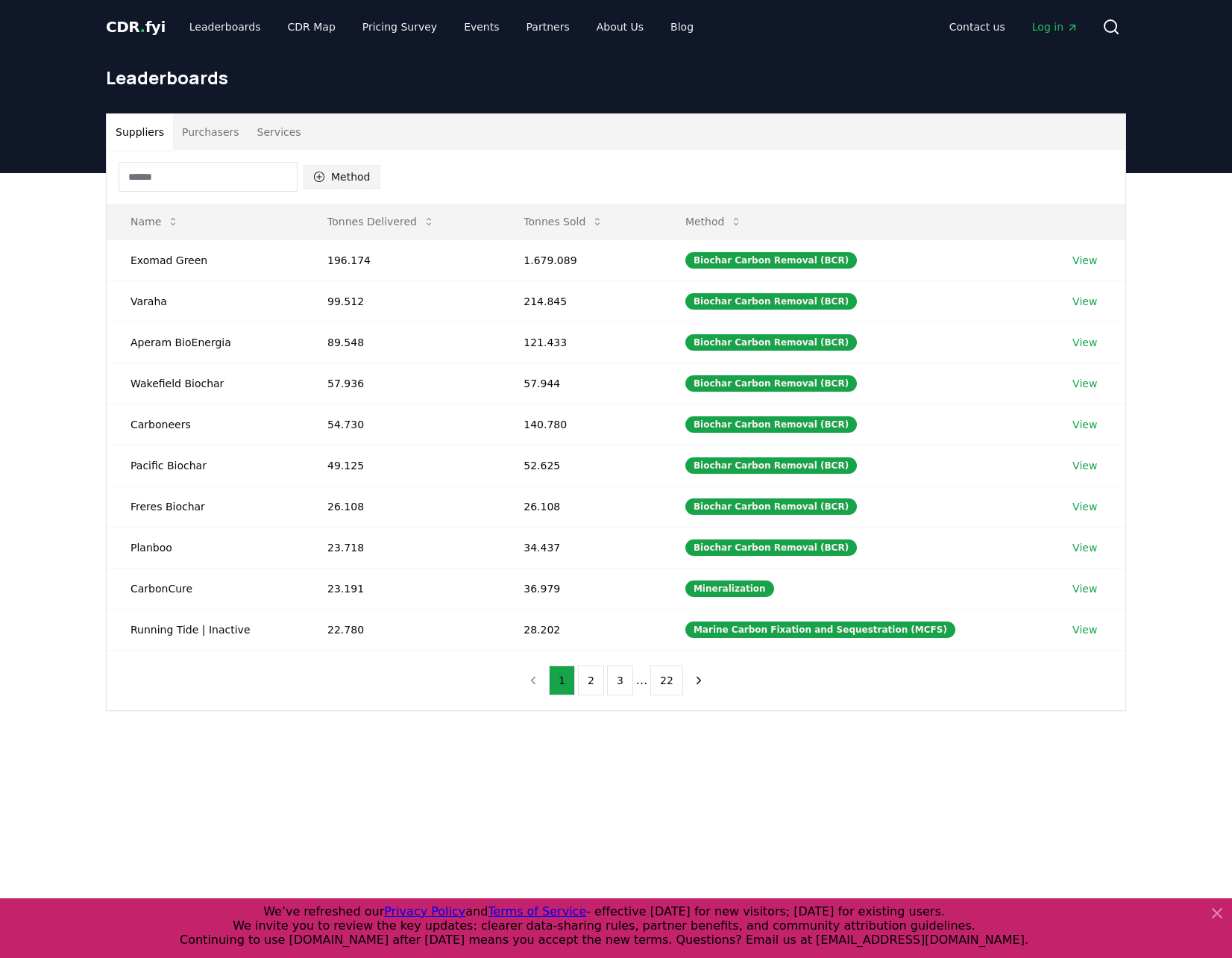
click at [331, 179] on button "Method" at bounding box center [342, 177] width 77 height 24
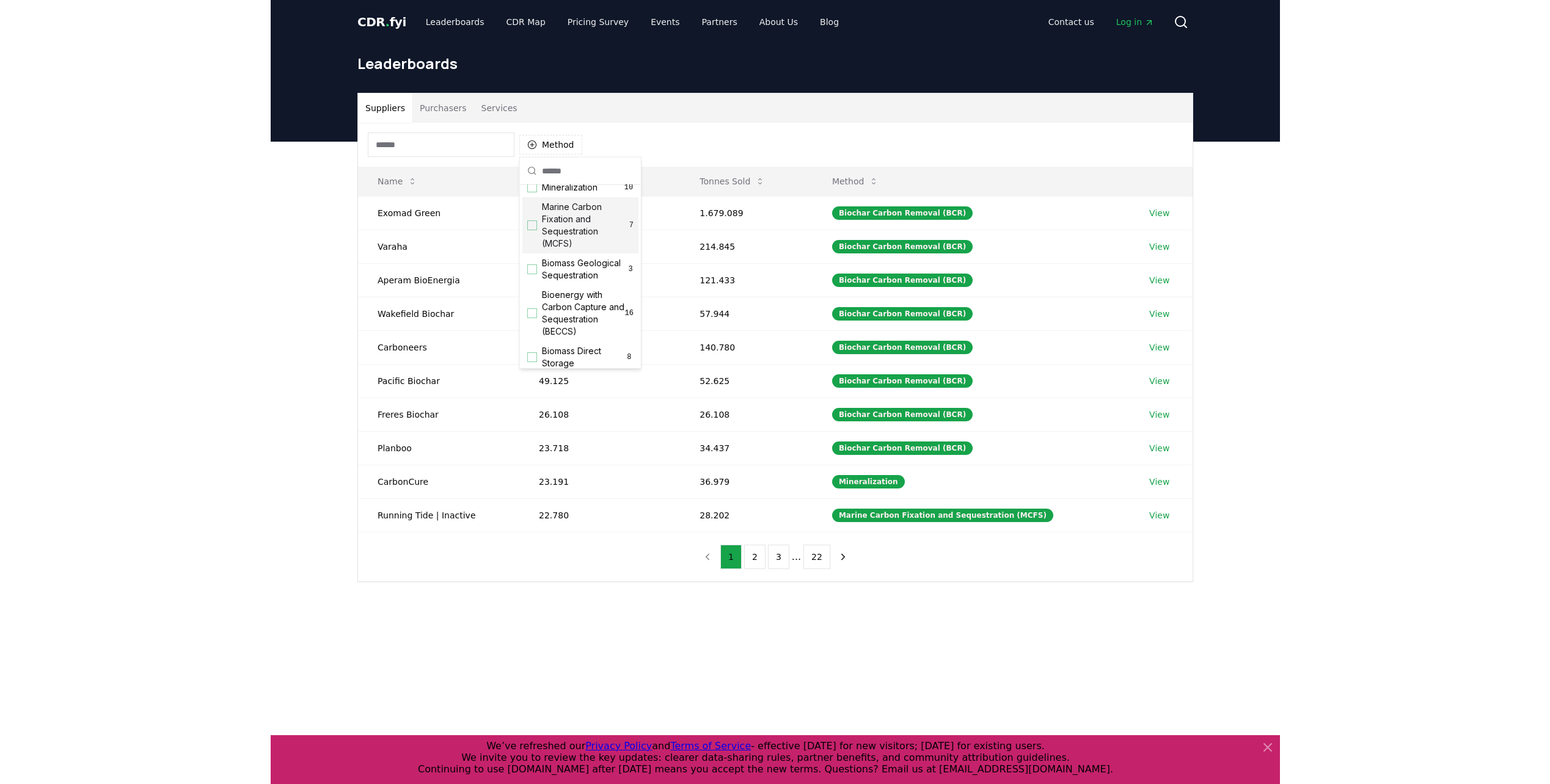
scroll to position [61, 0]
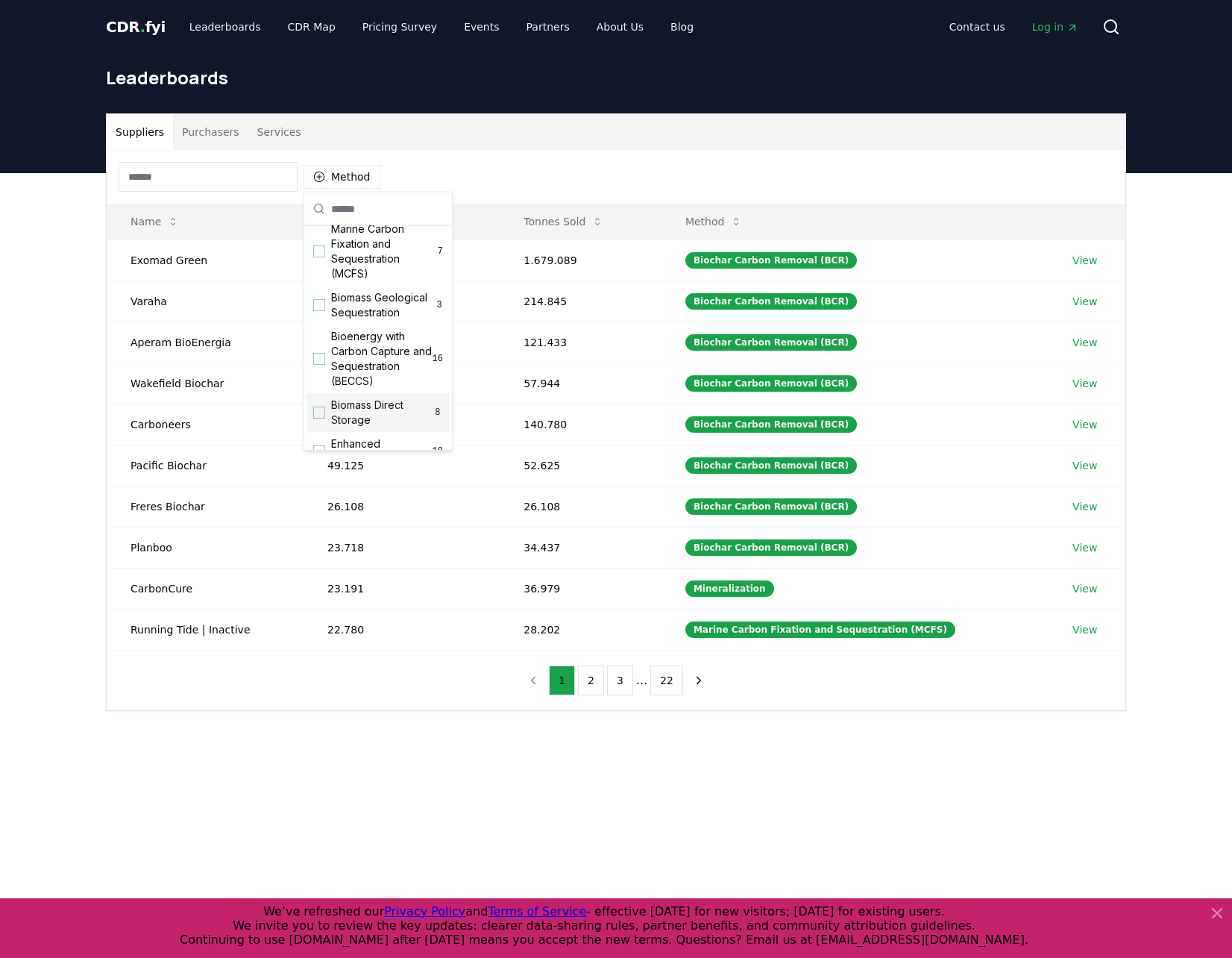
click at [319, 432] on div "Biomass Direct Storage 8" at bounding box center [378, 412] width 141 height 39
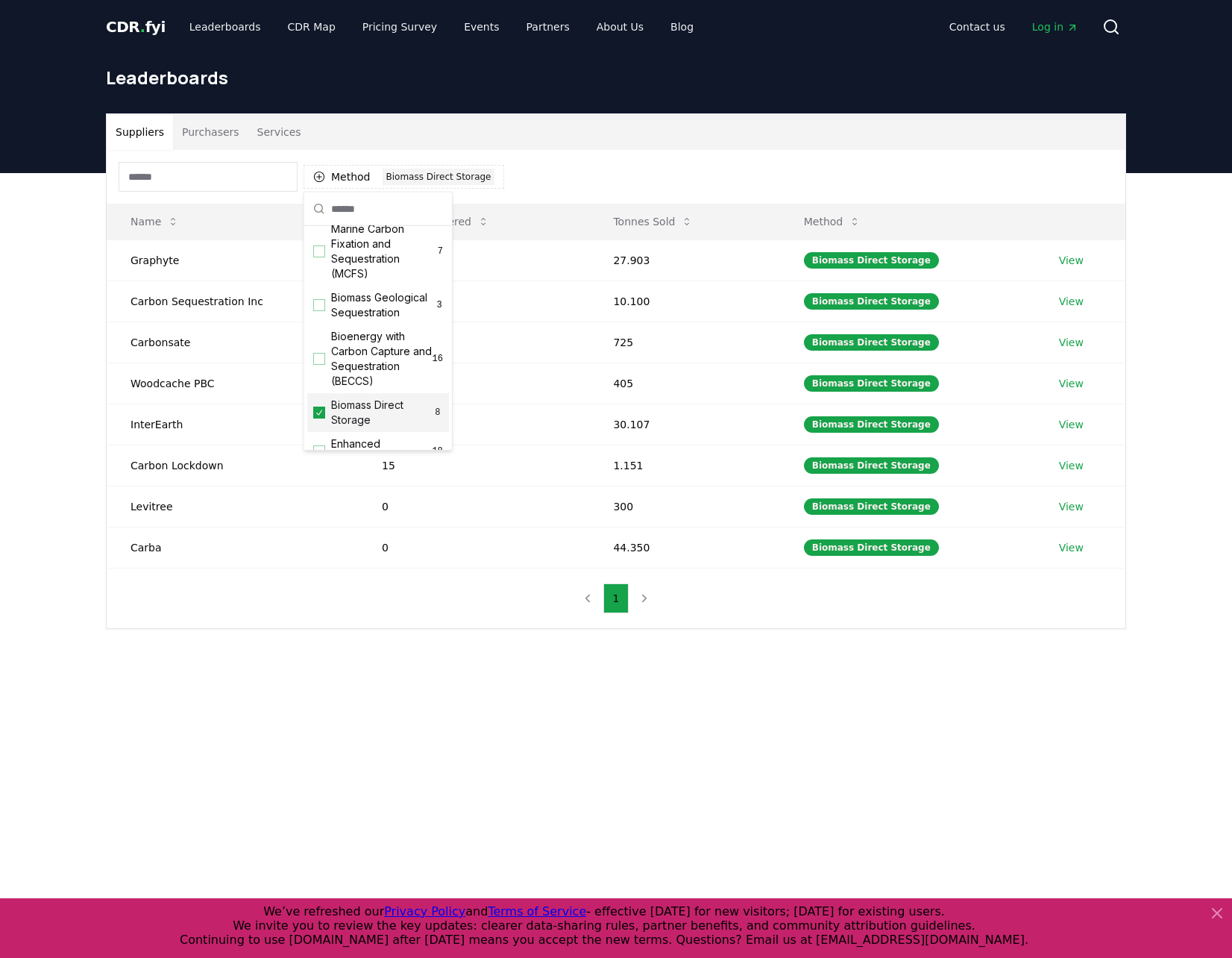
click at [439, 713] on main "Suppliers Purchasers Services Method 1 Biomass Direct Storage Name Tonnes Deliv…" at bounding box center [616, 652] width 1232 height 958
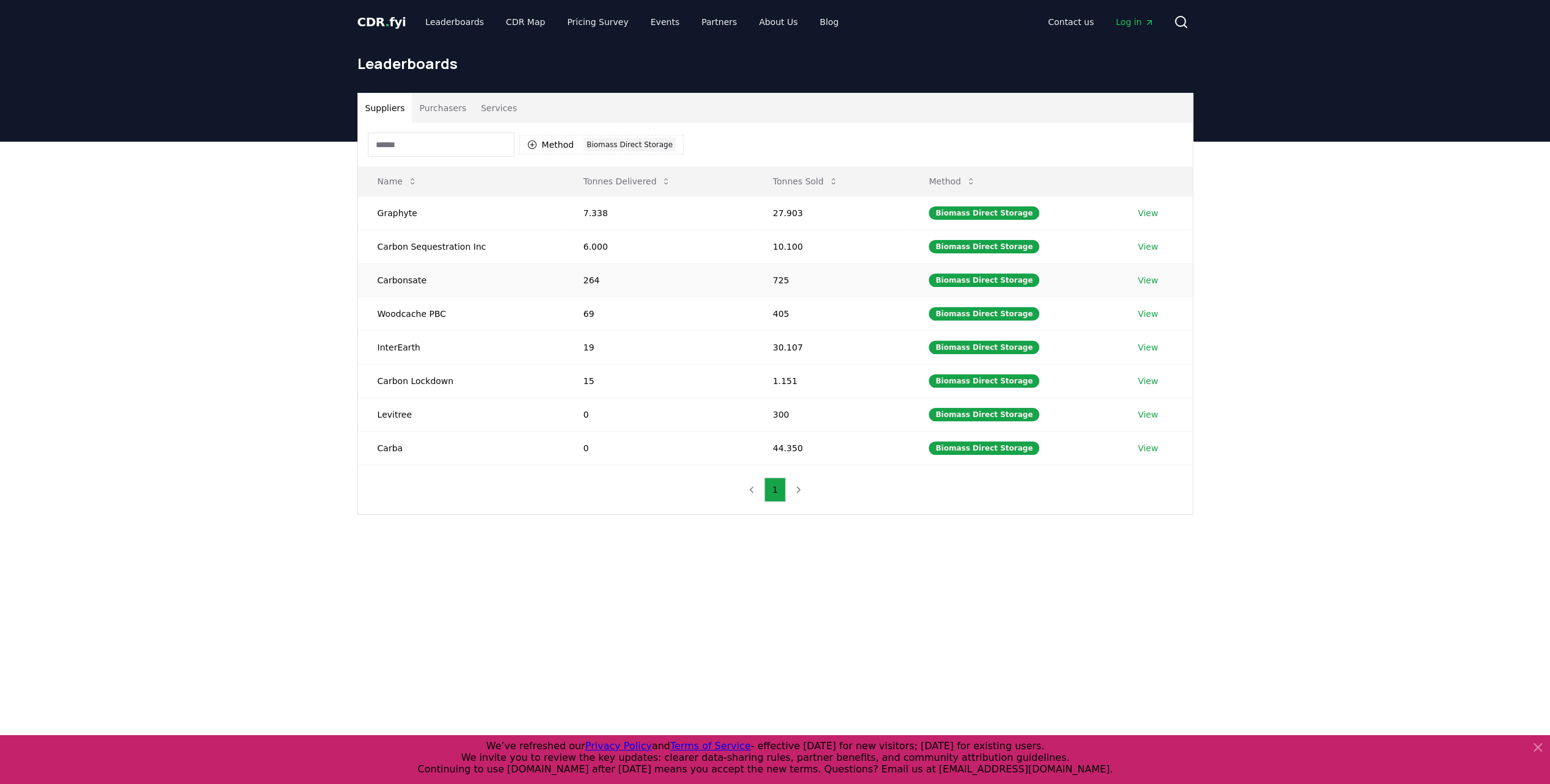
click at [1148, 275] on link "View" at bounding box center [1147, 280] width 20 height 12
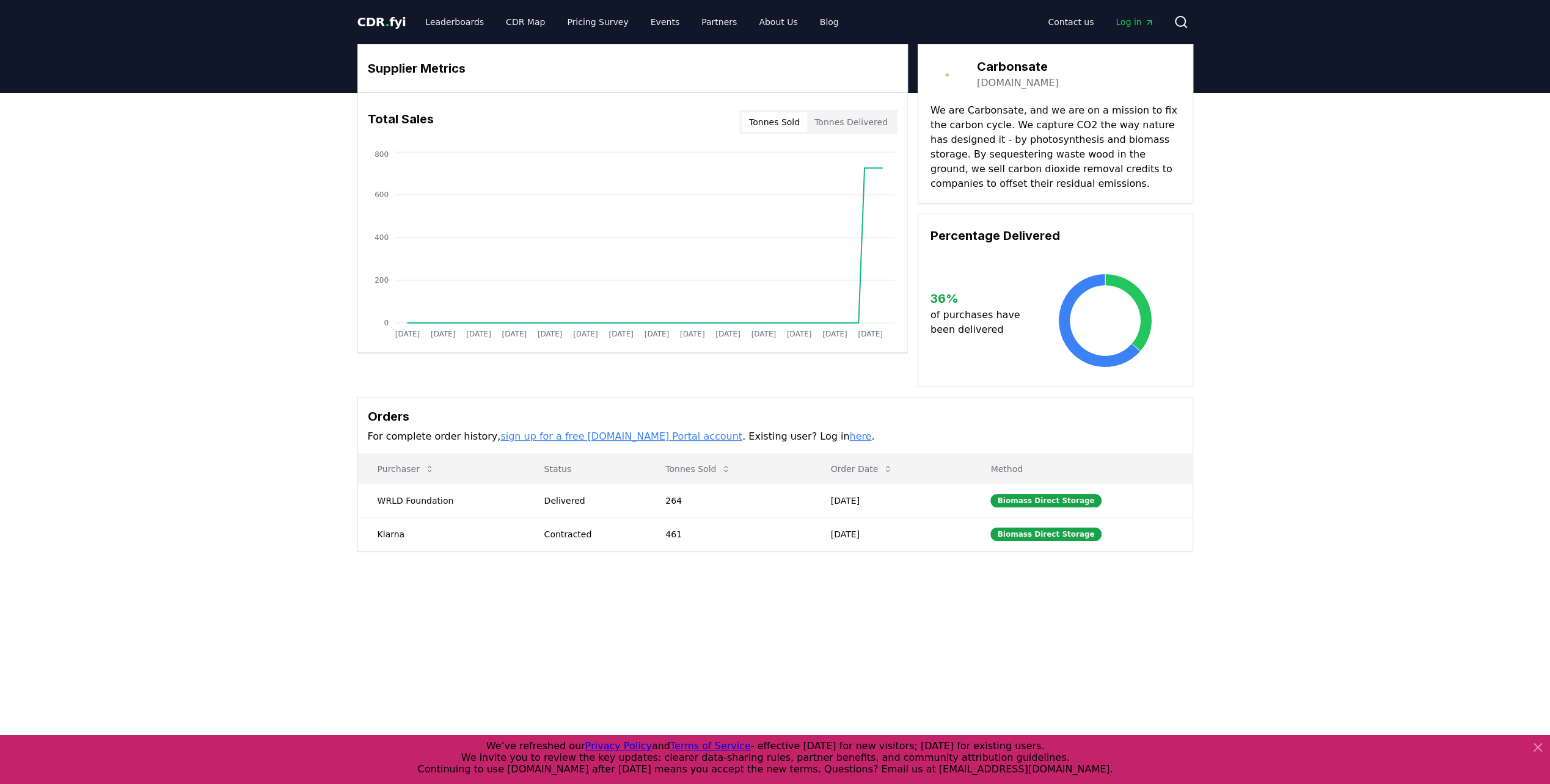
click at [991, 109] on p "We are Carbonsate, and we are on a mission to fix the carbon cycle. We capture …" at bounding box center [1055, 147] width 250 height 88
click at [1020, 589] on div "Supplier Metrics Total Sales Tonnes Sold Tonnes Delivered [DATE] [DATE] [DATE] …" at bounding box center [775, 346] width 1550 height 508
click at [1319, 309] on div "Supplier Metrics Total Sales Tonnes Sold Tonnes Delivered [DATE] [DATE] [DATE] …" at bounding box center [775, 346] width 1550 height 508
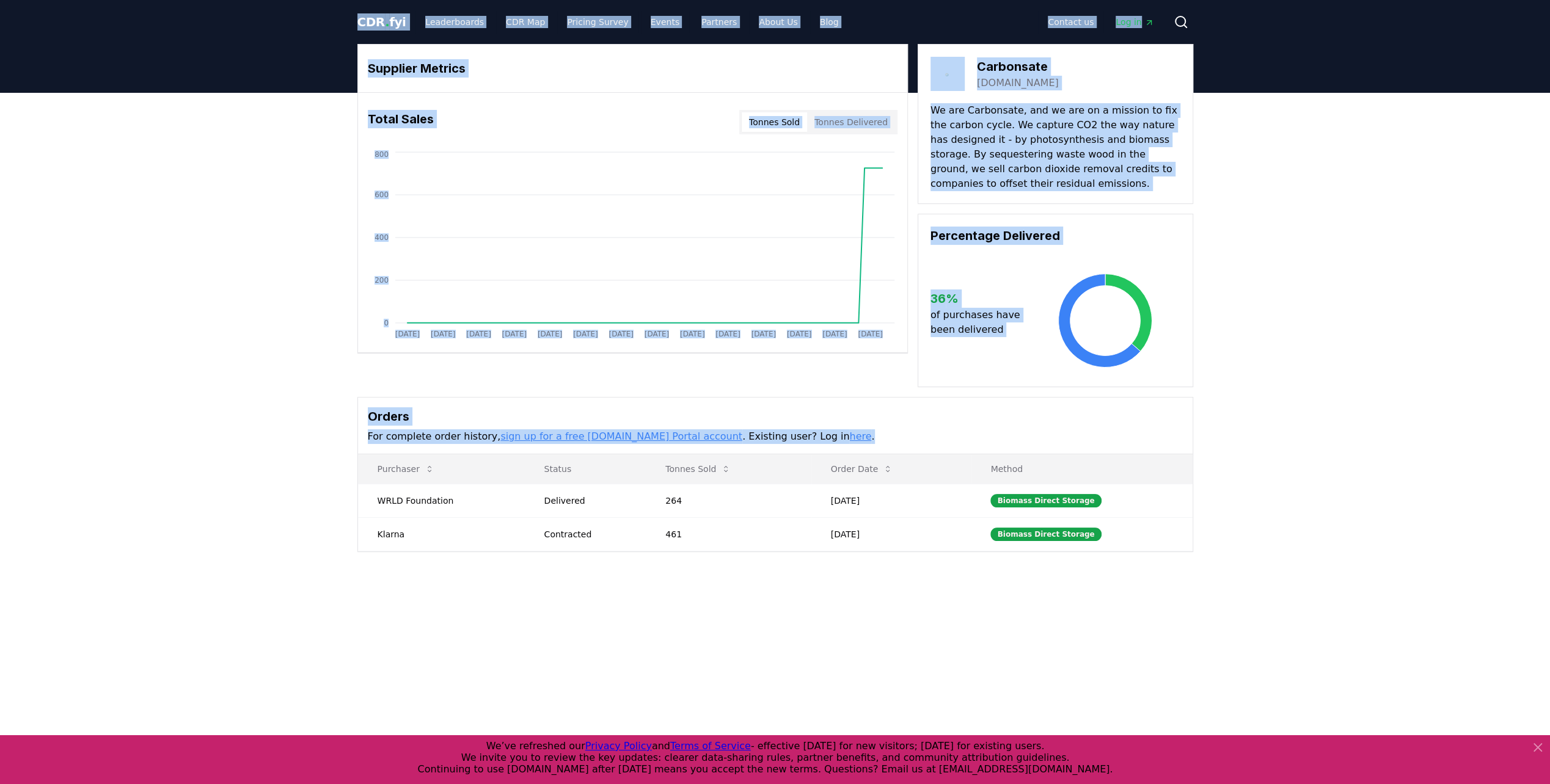
drag, startPoint x: 1227, startPoint y: 487, endPoint x: 163, endPoint y: 16, distance: 1163.6
click at [163, 16] on div "CDR . fyi Leaderboards CDR Map Pricing Survey Events Partners About Us Blog Con…" at bounding box center [775, 536] width 1550 height 1072
click at [1156, 591] on div "Supplier Metrics Total Sales Tonnes Sold Tonnes Delivered [DATE] [DATE] [DATE] …" at bounding box center [775, 346] width 1550 height 508
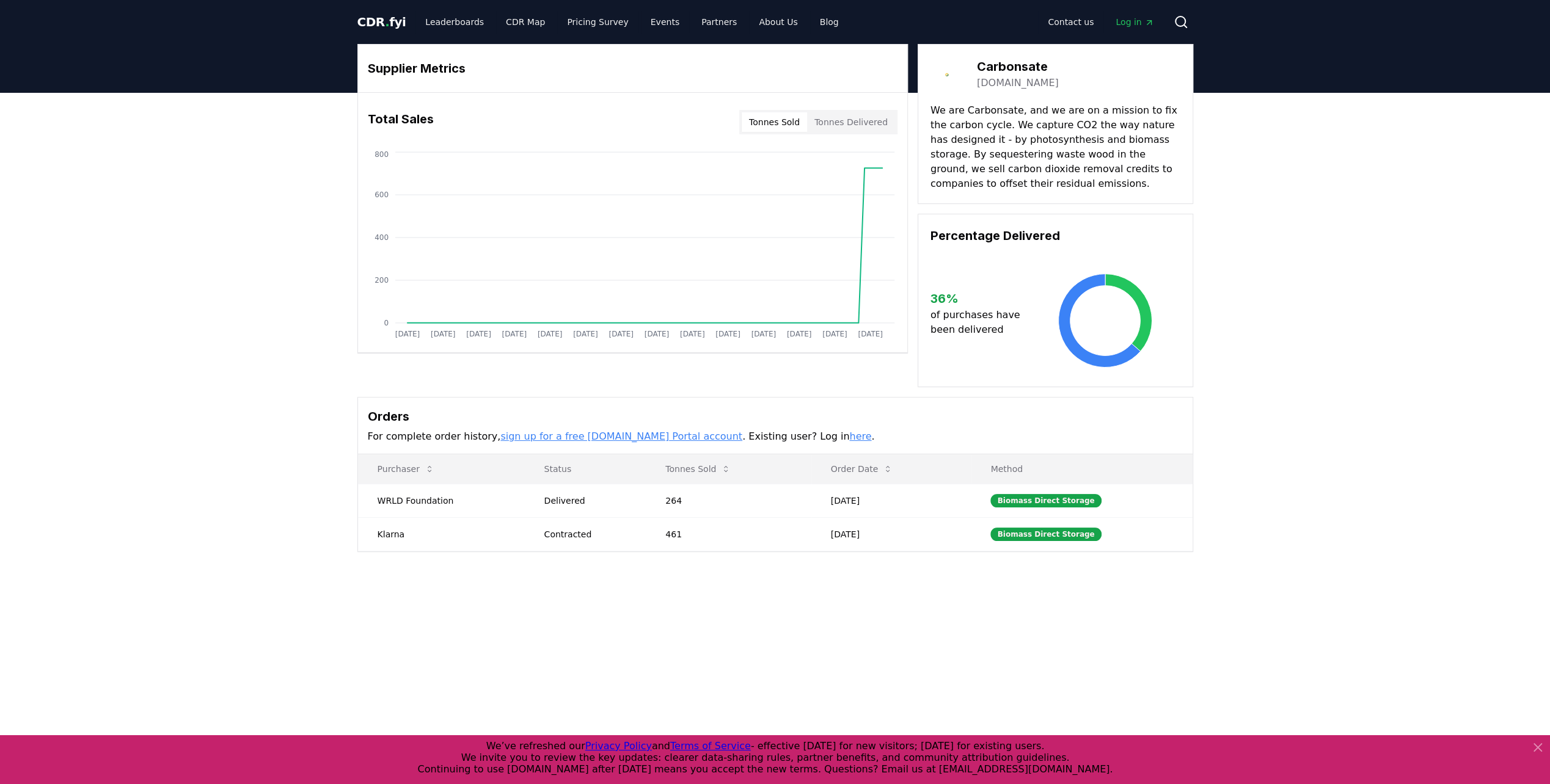
click at [1356, 417] on div "Supplier Metrics Total Sales Tonnes Sold Tonnes Delivered [DATE] [DATE] [DATE] …" at bounding box center [775, 346] width 1550 height 508
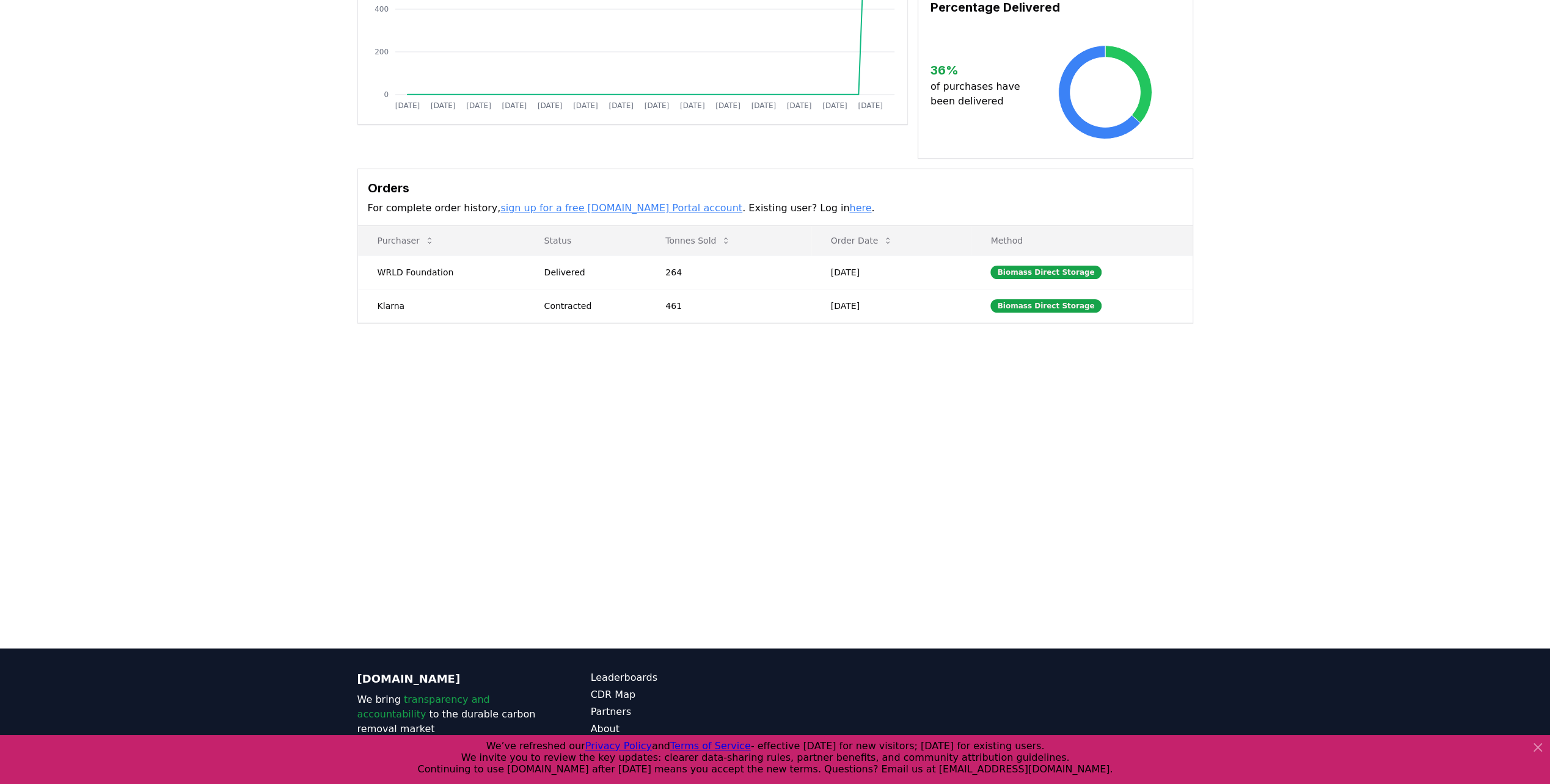
scroll to position [288, 0]
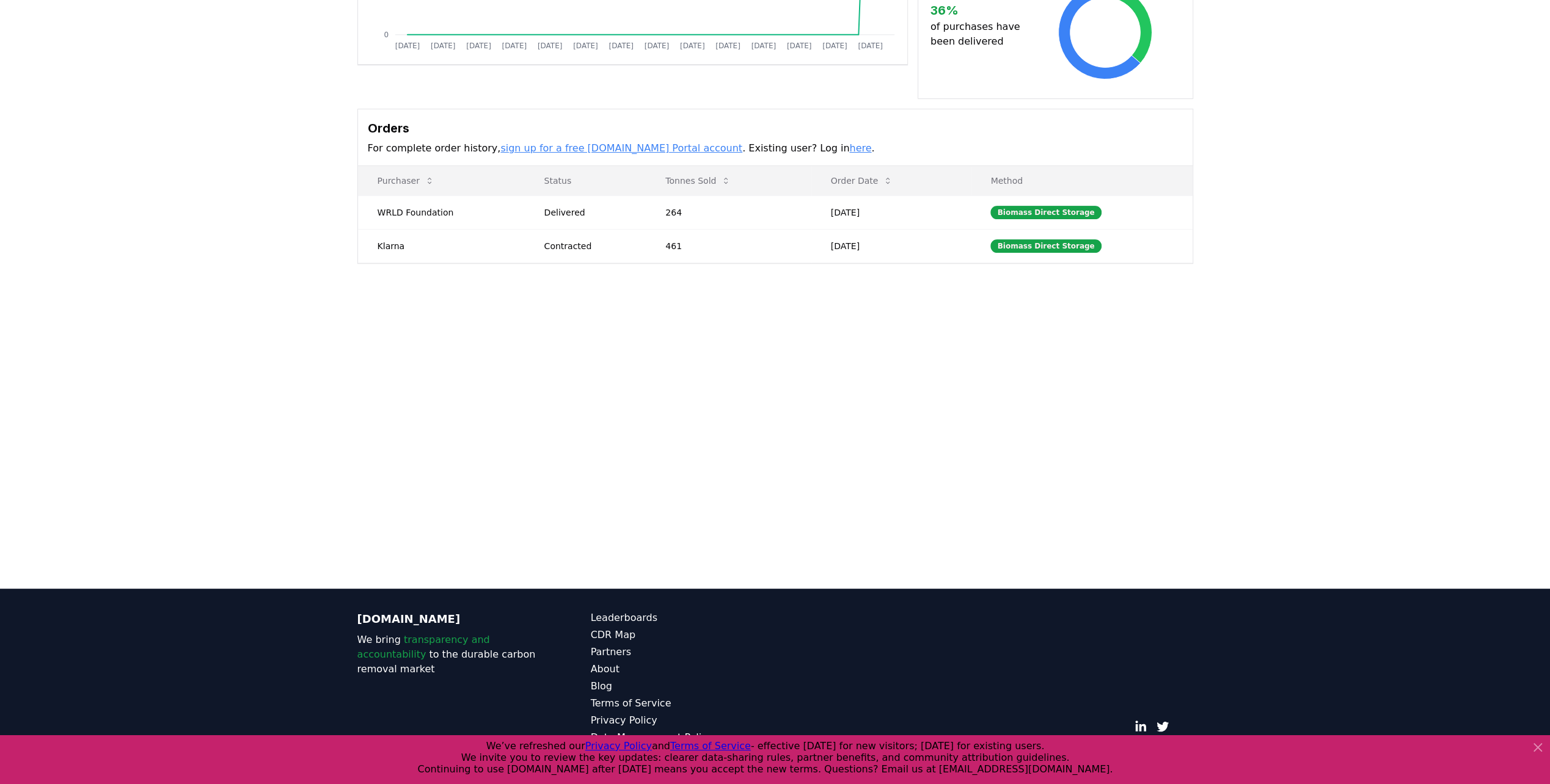
click at [1537, 741] on icon at bounding box center [1537, 747] width 15 height 15
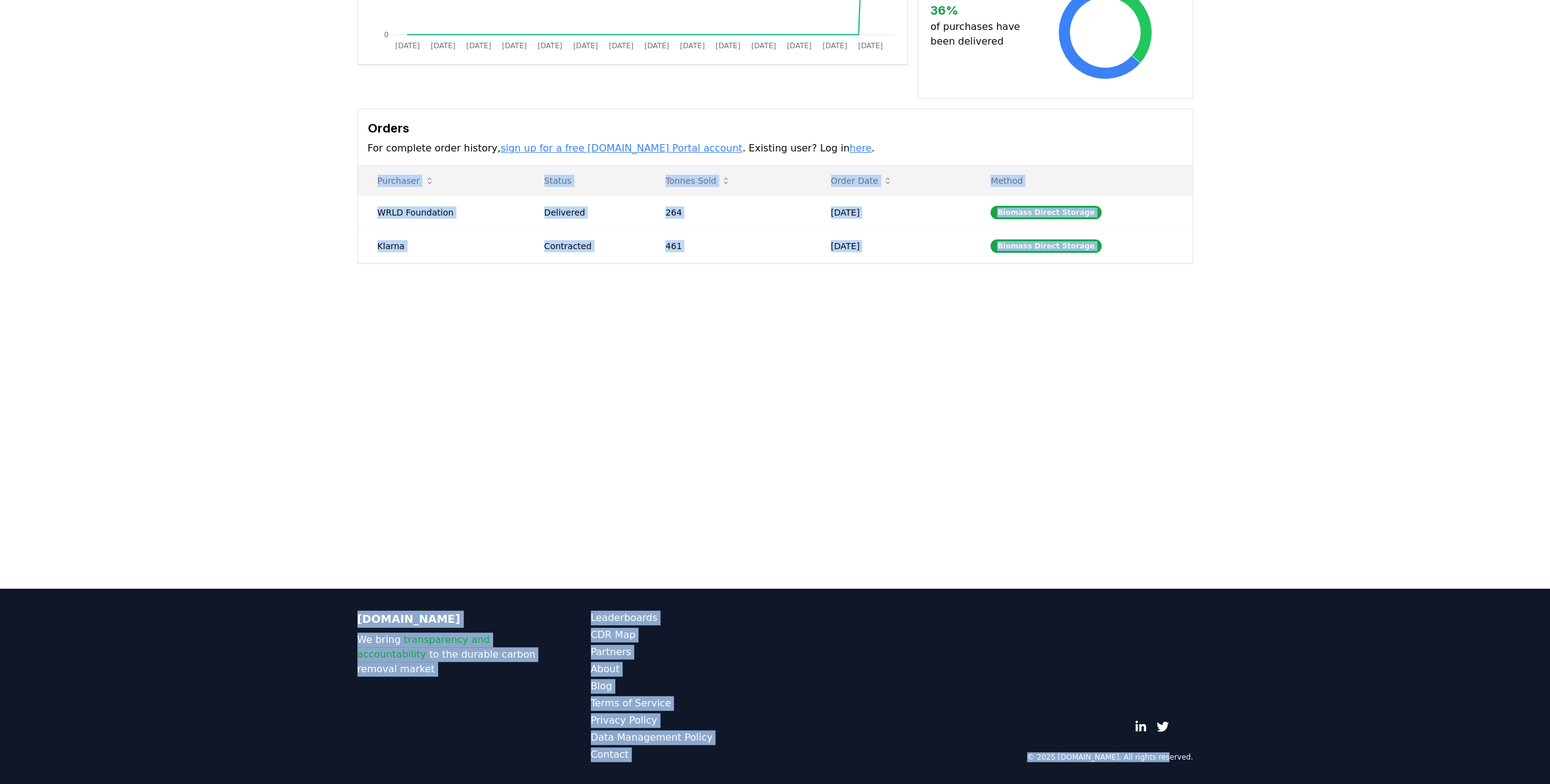
drag, startPoint x: 1212, startPoint y: 756, endPoint x: 226, endPoint y: 452, distance: 1031.8
click at [226, 452] on div "CDR . fyi Leaderboards CDR Map Pricing Survey Events Partners About Us Blog Con…" at bounding box center [775, 248] width 1550 height 1072
drag, startPoint x: 226, startPoint y: 452, endPoint x: 153, endPoint y: 481, distance: 78.5
click at [153, 481] on main "Supplier Metrics Total Sales Tonnes Sold Tonnes Delivered [DATE] [DATE] [DATE] …" at bounding box center [775, 196] width 1550 height 784
click at [409, 560] on main "Supplier Metrics Total Sales Tonnes Sold Tonnes Delivered [DATE] [DATE] [DATE] …" at bounding box center [775, 196] width 1550 height 784
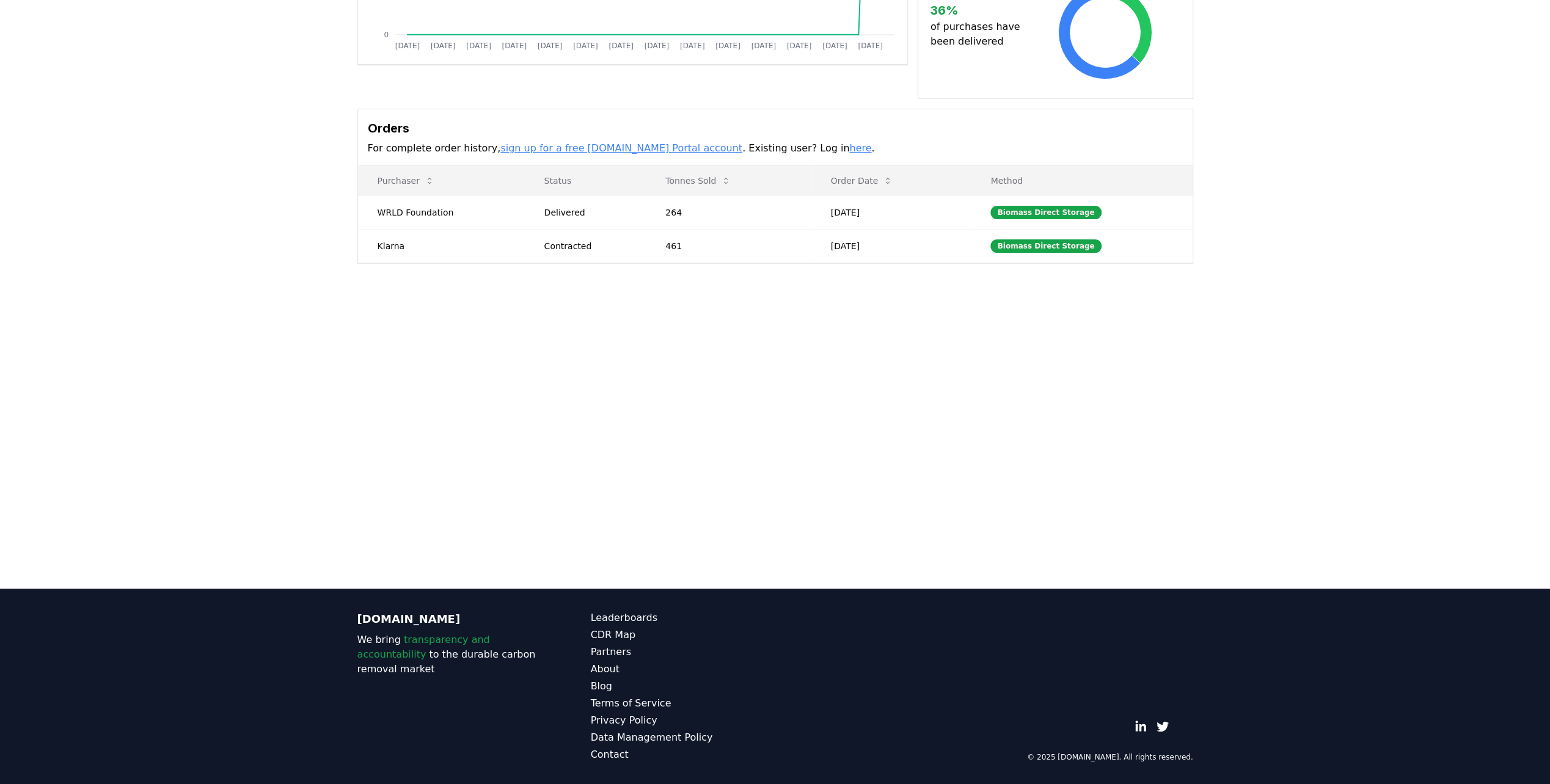
click at [701, 435] on main "Supplier Metrics Total Sales Tonnes Sold Tonnes Delivered [DATE] [DATE] [DATE] …" at bounding box center [775, 196] width 1550 height 784
